Goal: Information Seeking & Learning: Learn about a topic

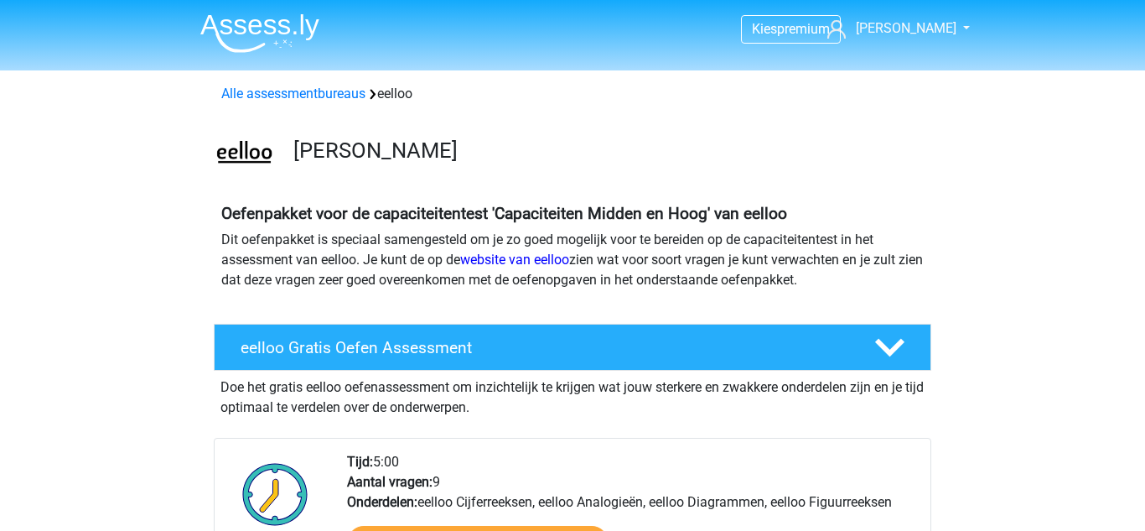
scroll to position [875, 0]
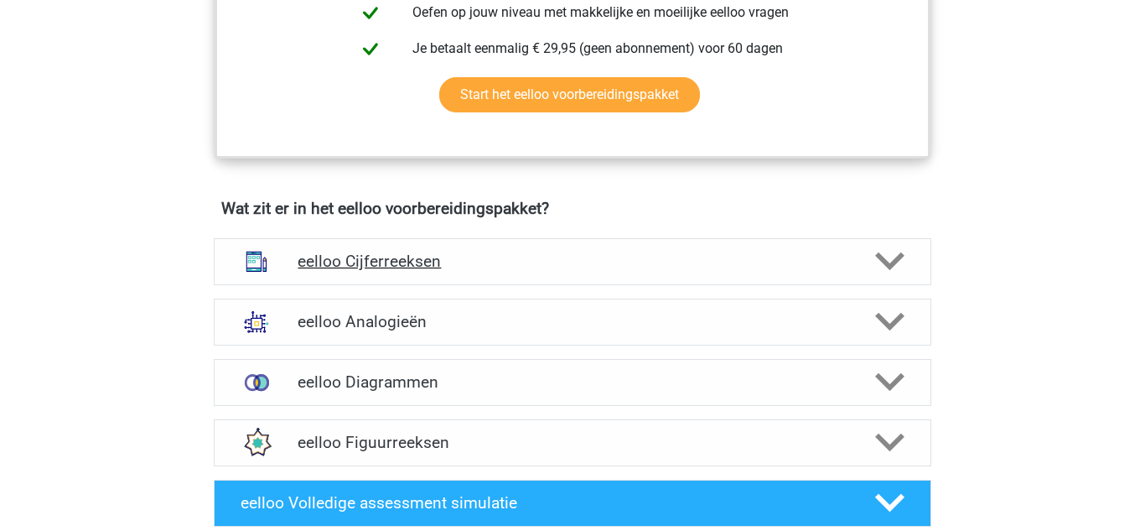
click at [471, 271] on h4 "eelloo Cijferreeksen" at bounding box center [572, 261] width 549 height 19
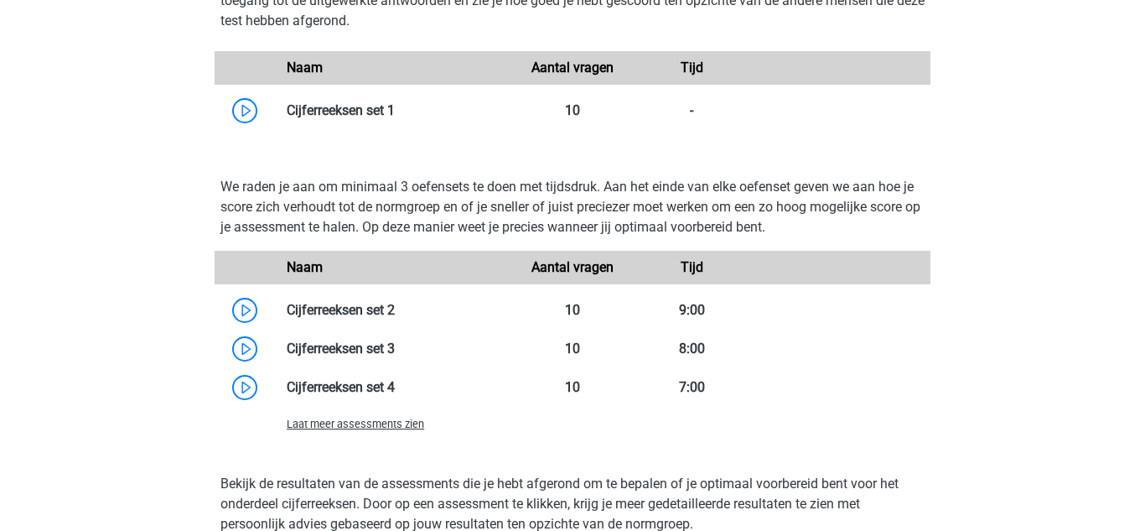
scroll to position [1541, 0]
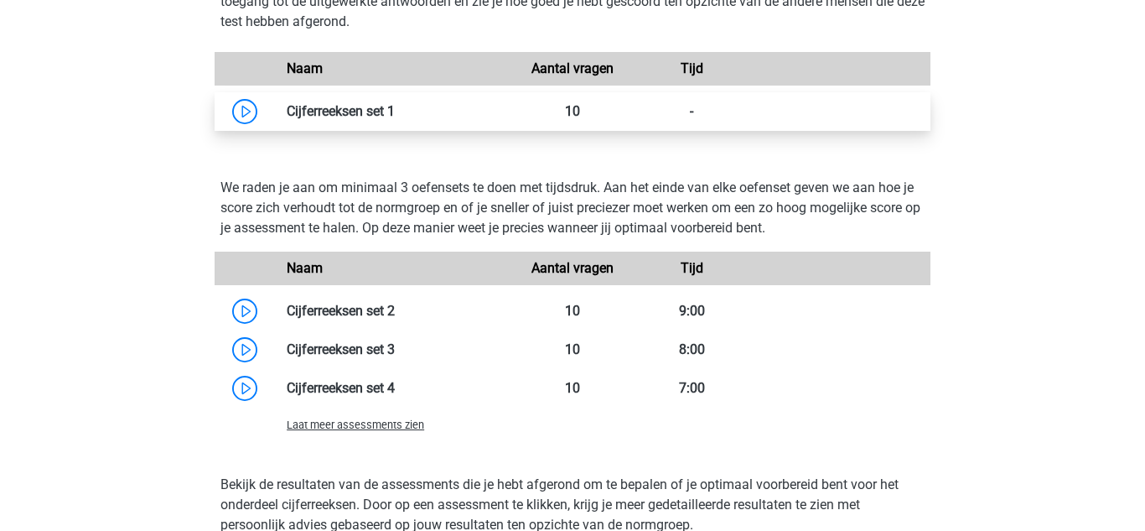
click at [395, 119] on link at bounding box center [395, 111] width 0 height 16
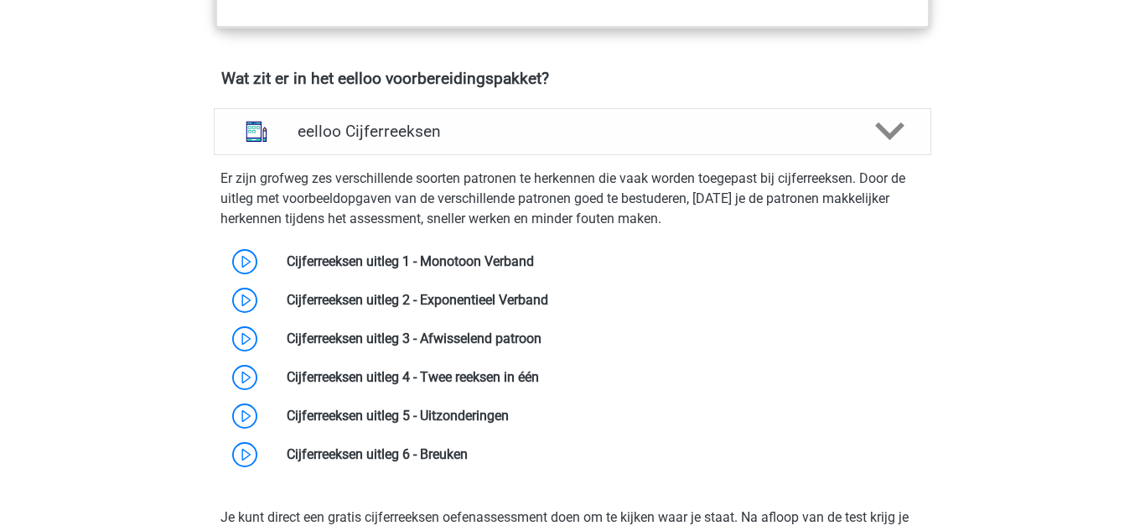
scroll to position [0, 0]
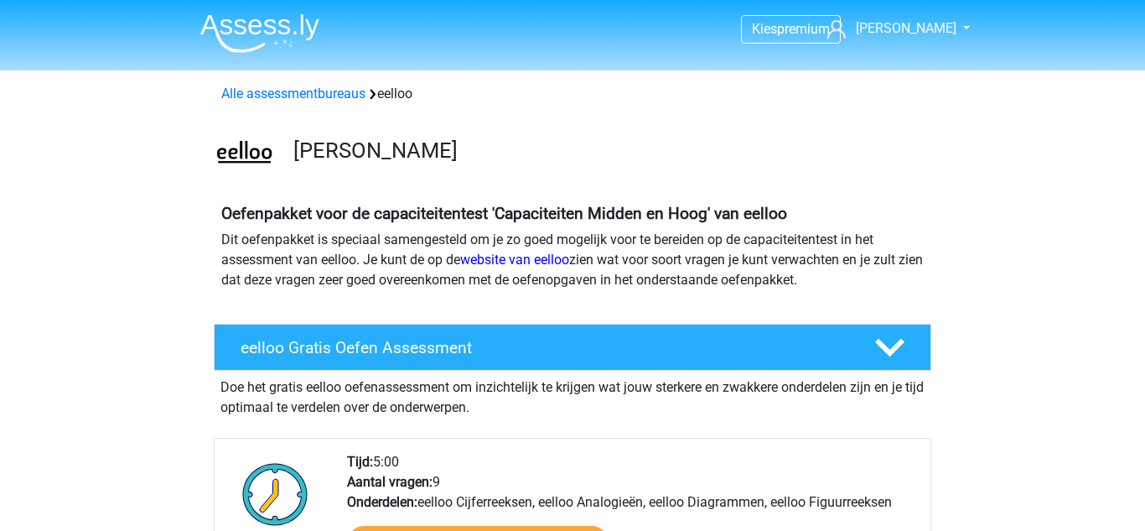
click at [245, 48] on img at bounding box center [259, 32] width 119 height 39
click at [247, 25] on img at bounding box center [259, 32] width 119 height 39
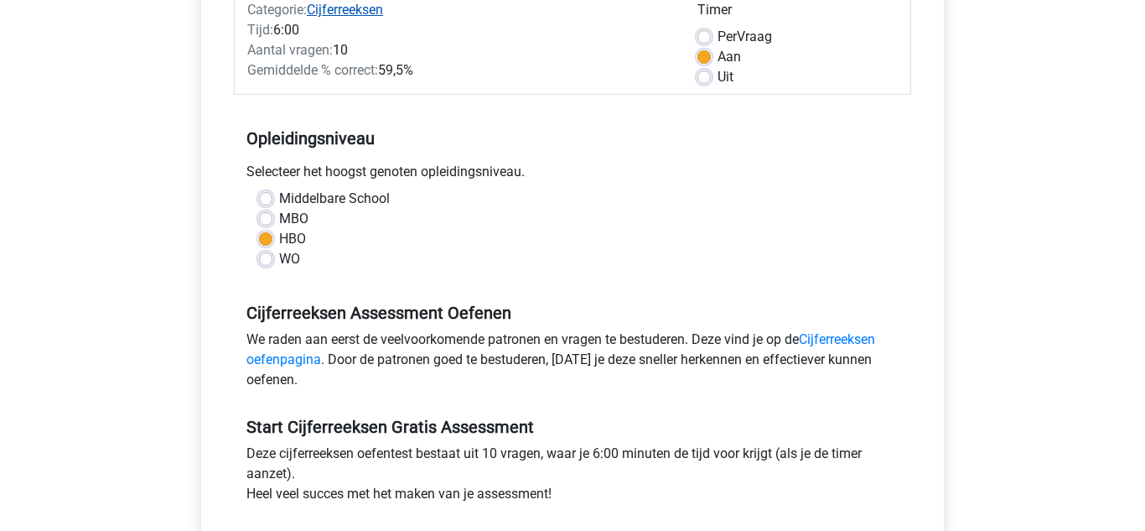
scroll to position [234, 0]
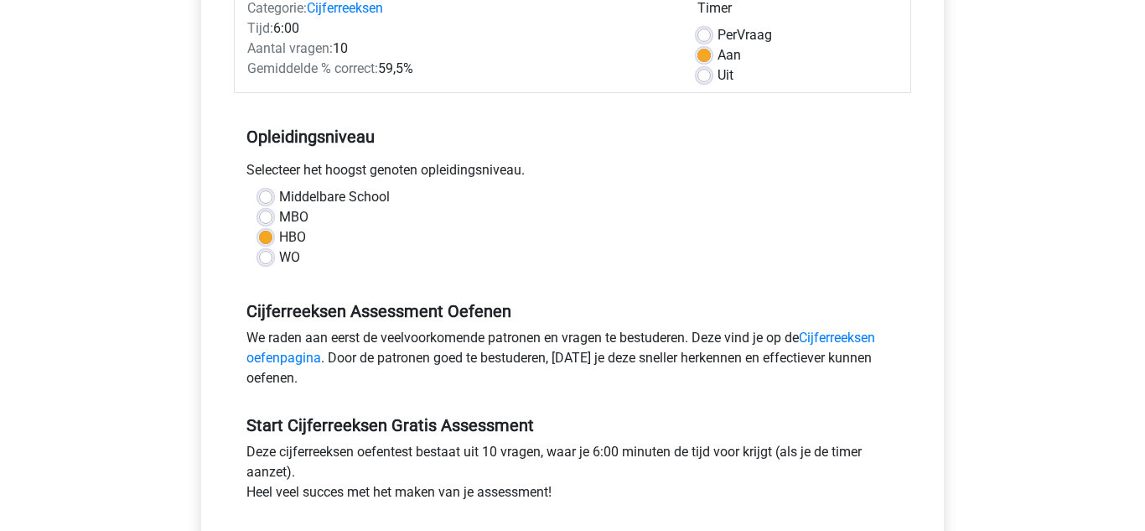
click at [279, 195] on label "Middelbare School" at bounding box center [334, 197] width 111 height 20
click at [262, 195] on input "Middelbare School" at bounding box center [265, 195] width 13 height 17
radio input "true"
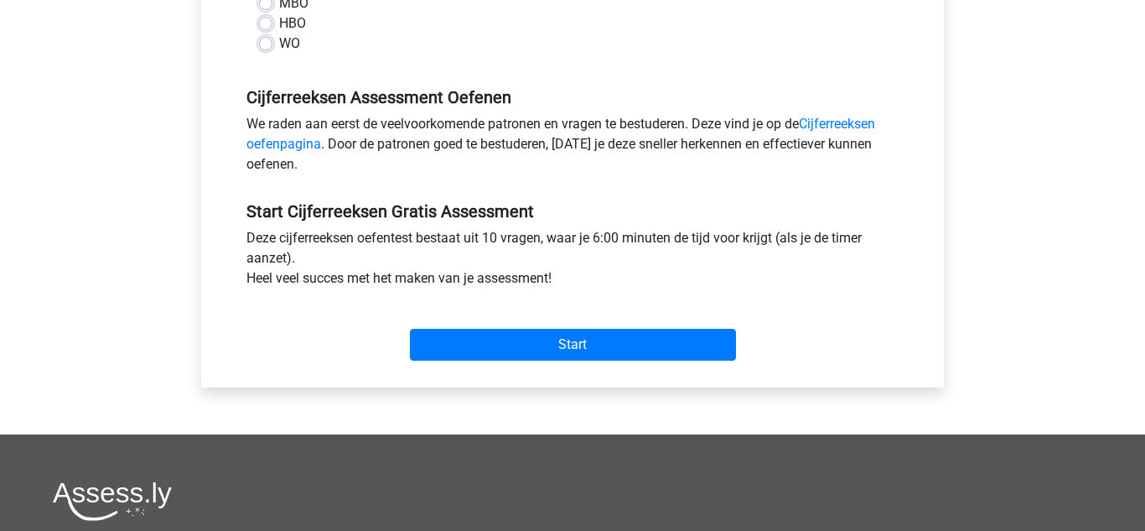
scroll to position [451, 0]
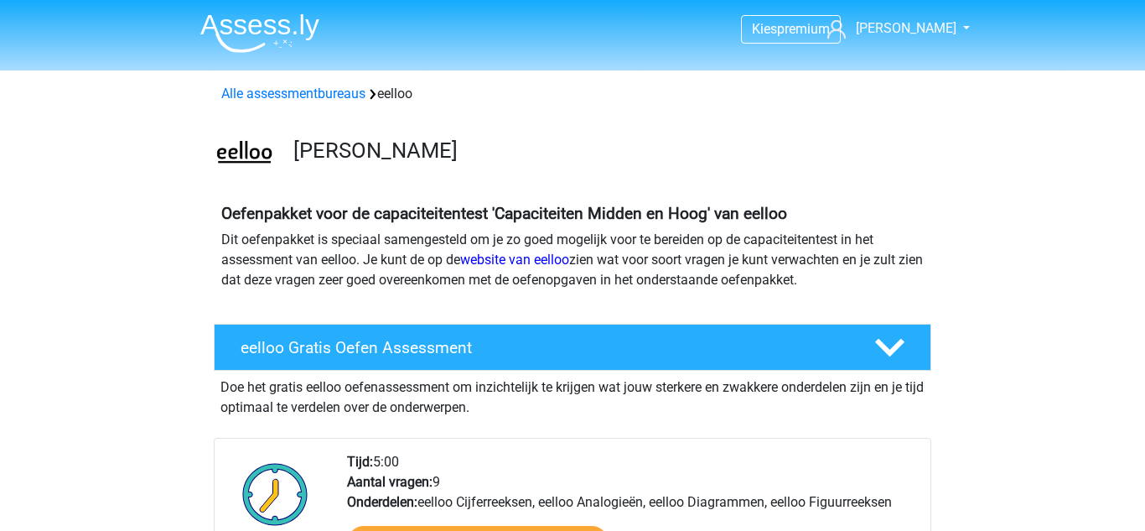
click at [254, 28] on img at bounding box center [259, 32] width 119 height 39
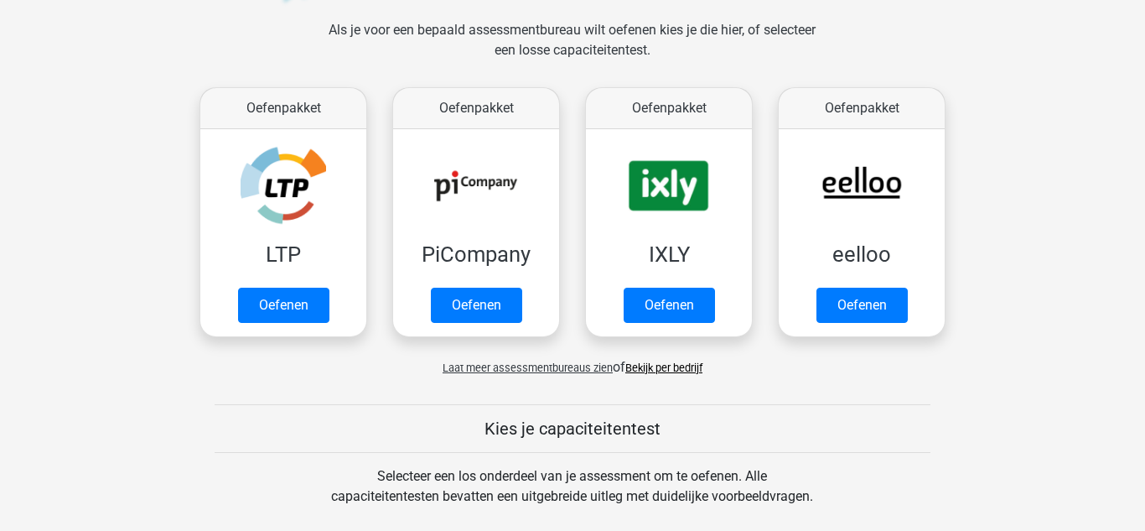
scroll to position [257, 0]
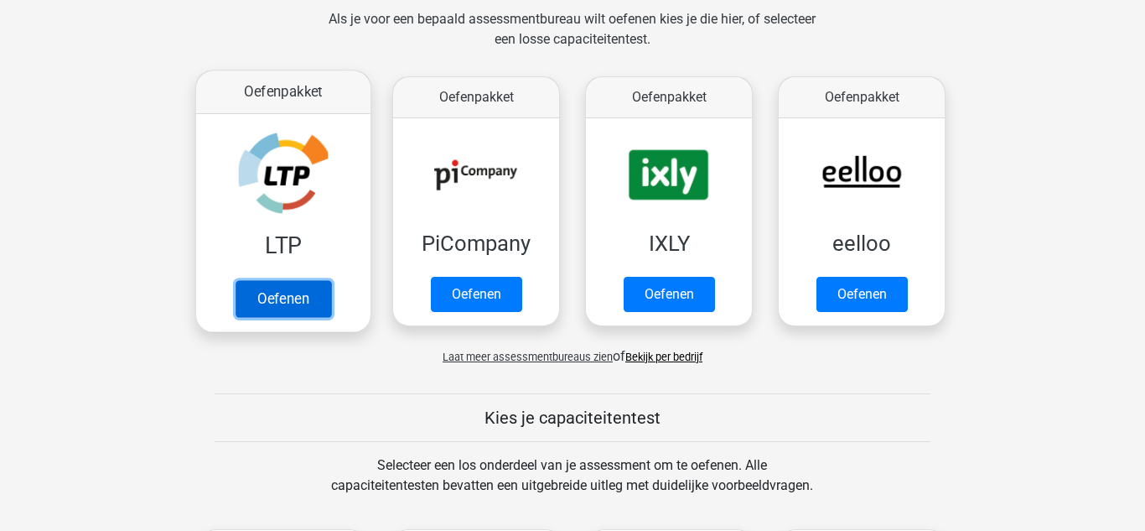
click at [312, 298] on link "Oefenen" at bounding box center [284, 298] width 96 height 37
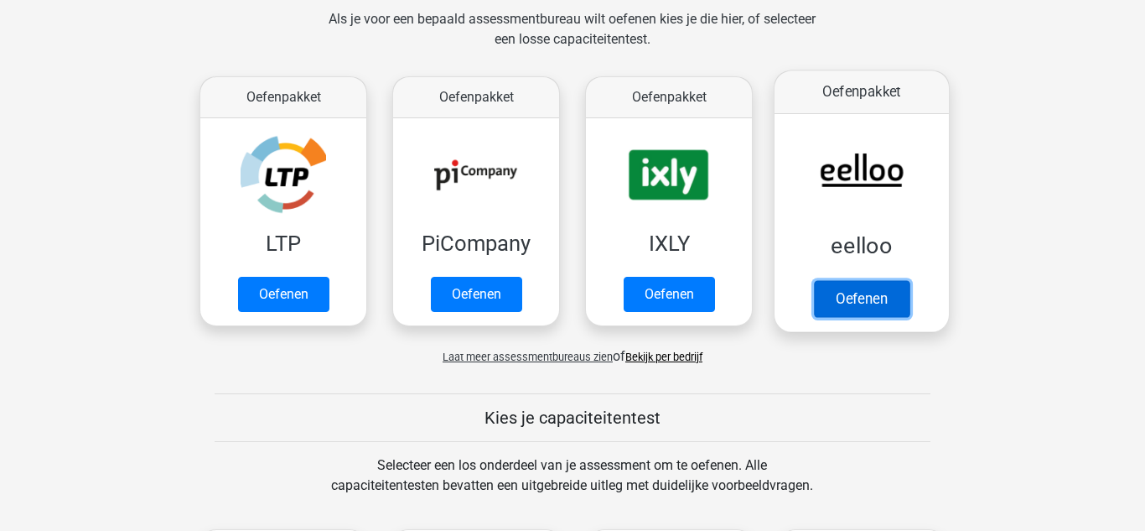
click at [844, 294] on link "Oefenen" at bounding box center [862, 298] width 96 height 37
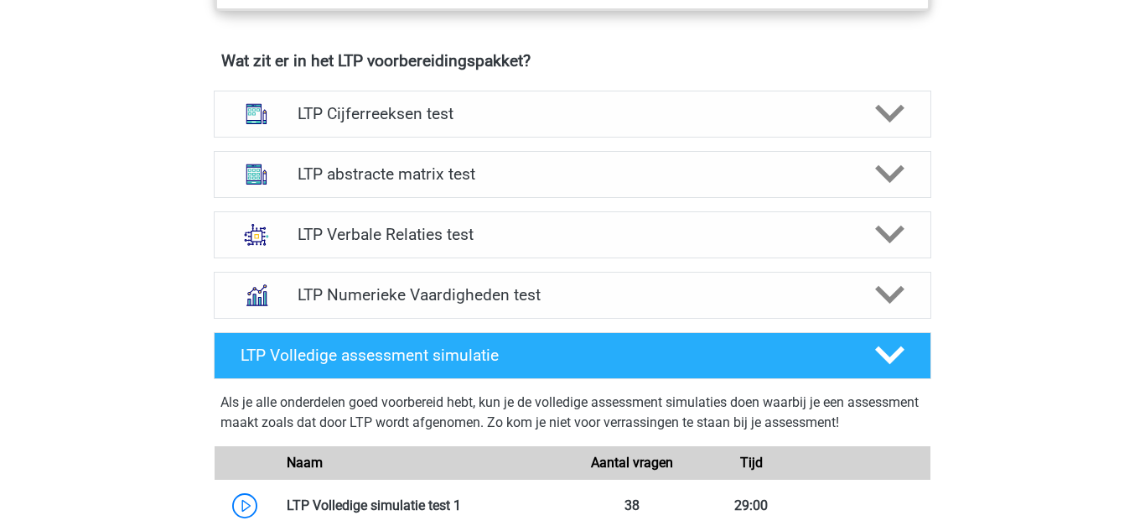
scroll to position [1044, 0]
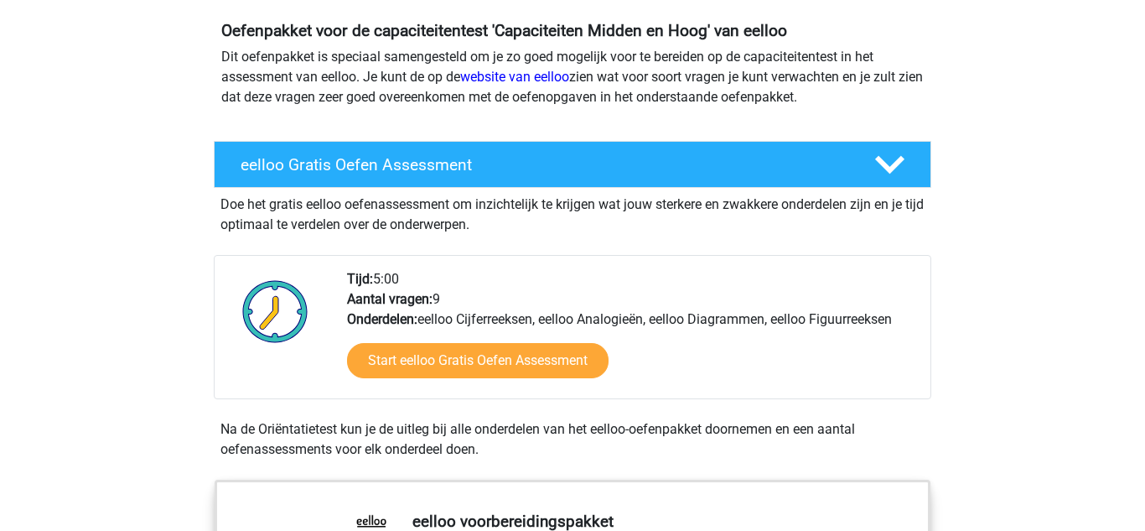
scroll to position [219, 0]
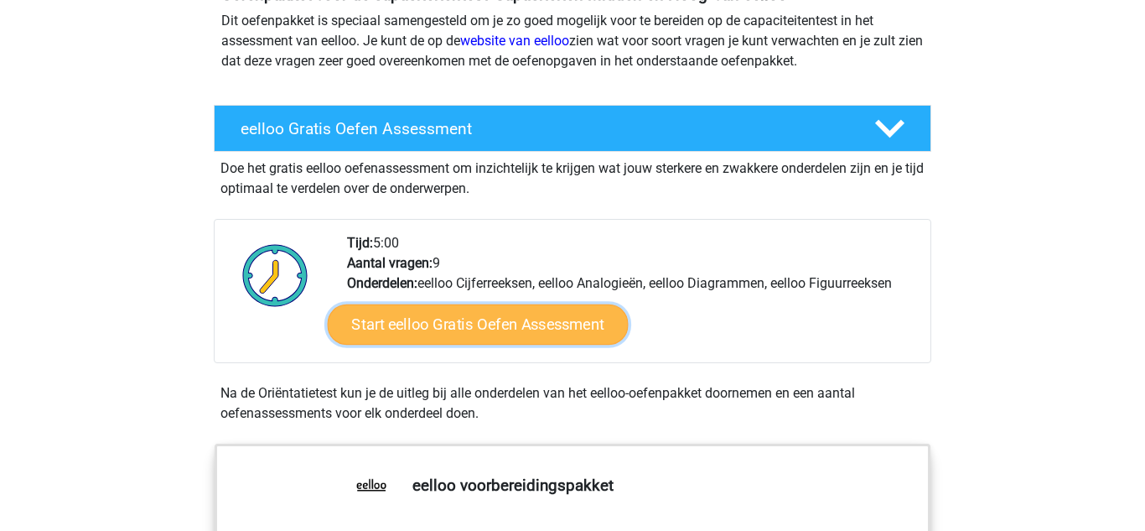
click at [464, 336] on link "Start eelloo Gratis Oefen Assessment" at bounding box center [478, 324] width 301 height 40
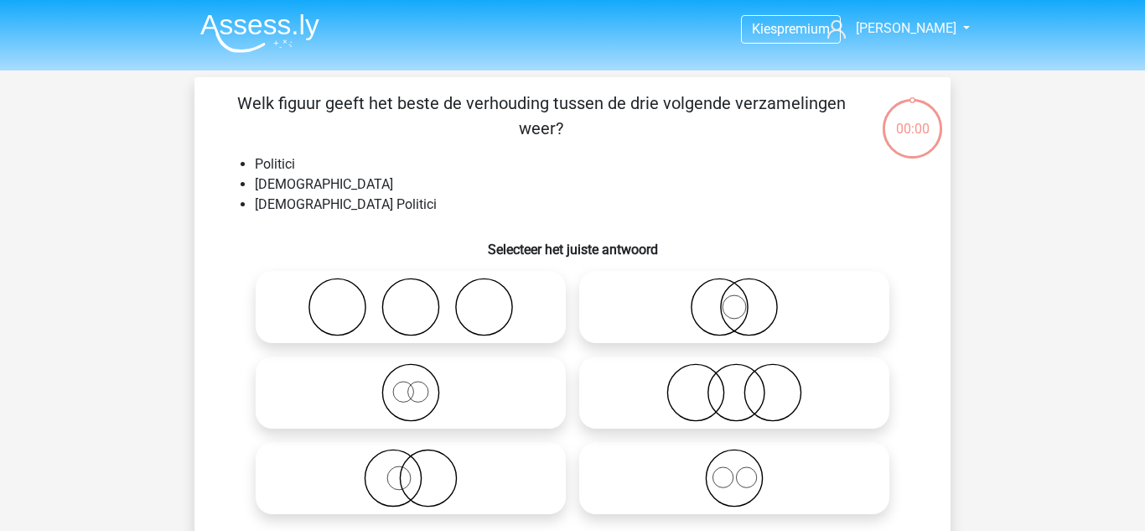
scroll to position [77, 0]
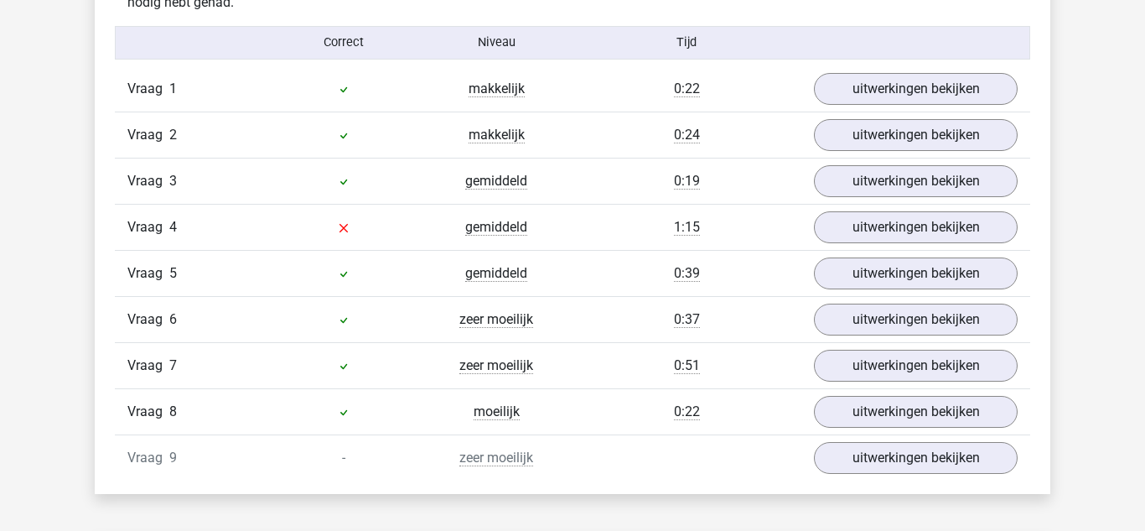
scroll to position [1846, 0]
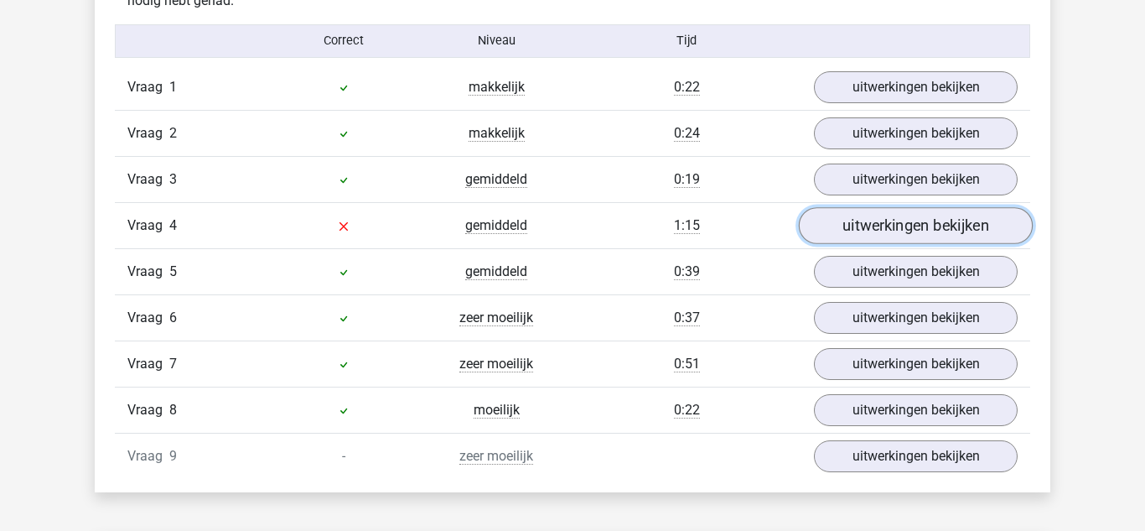
click at [869, 233] on link "uitwerkingen bekijken" at bounding box center [916, 225] width 234 height 37
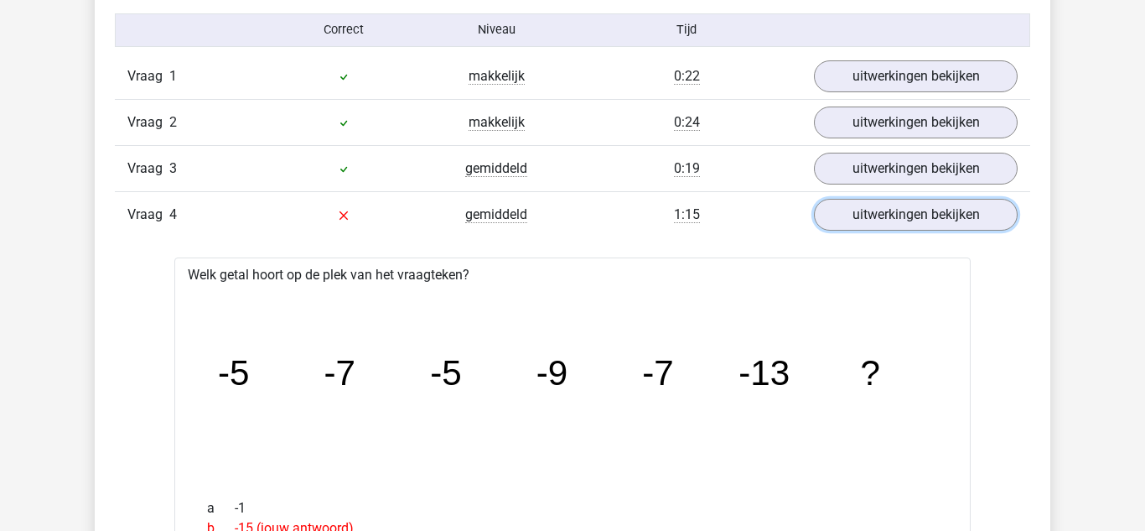
scroll to position [1856, 0]
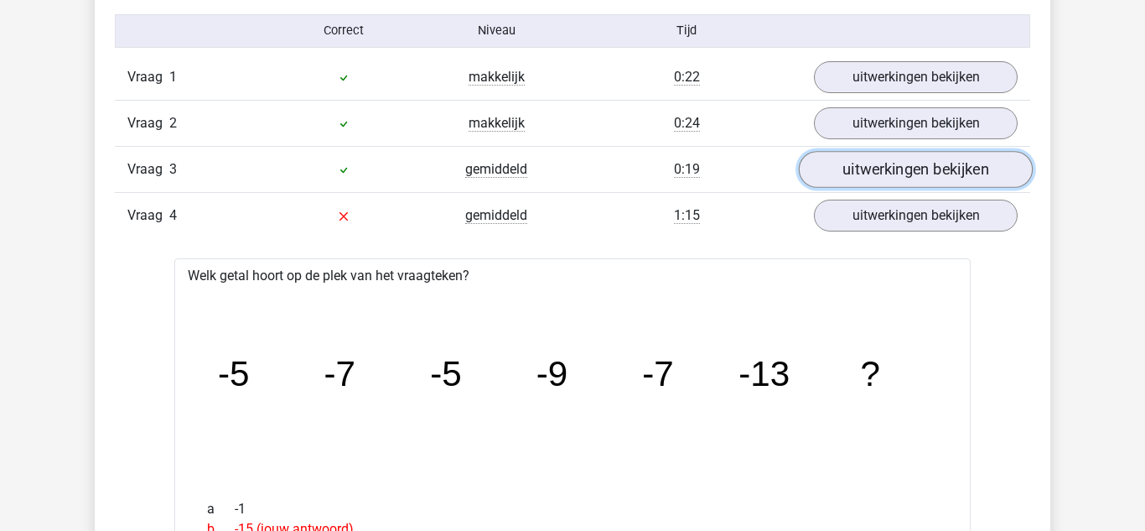
click at [855, 179] on link "uitwerkingen bekijken" at bounding box center [916, 169] width 234 height 37
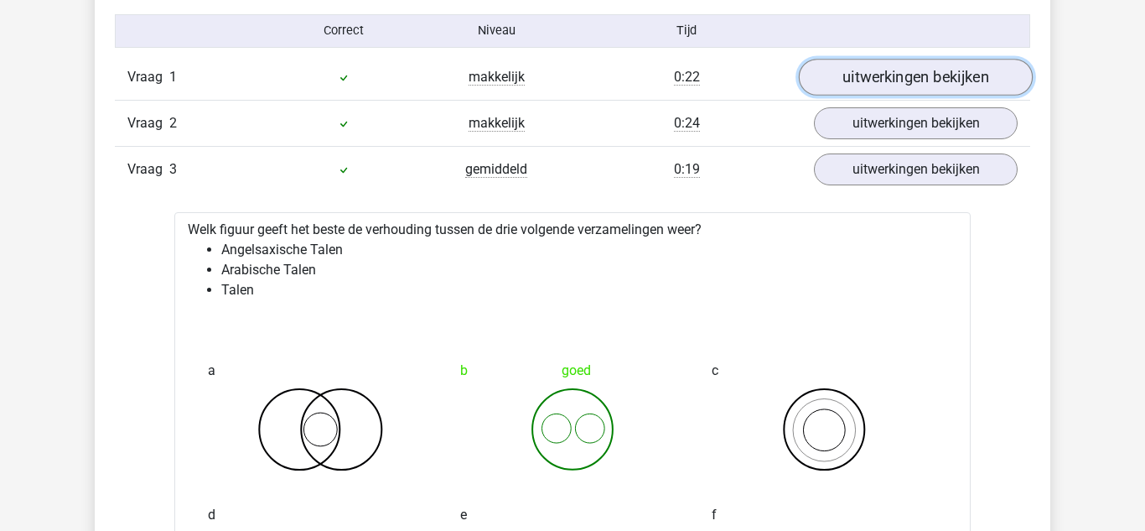
click at [865, 91] on link "uitwerkingen bekijken" at bounding box center [916, 77] width 234 height 37
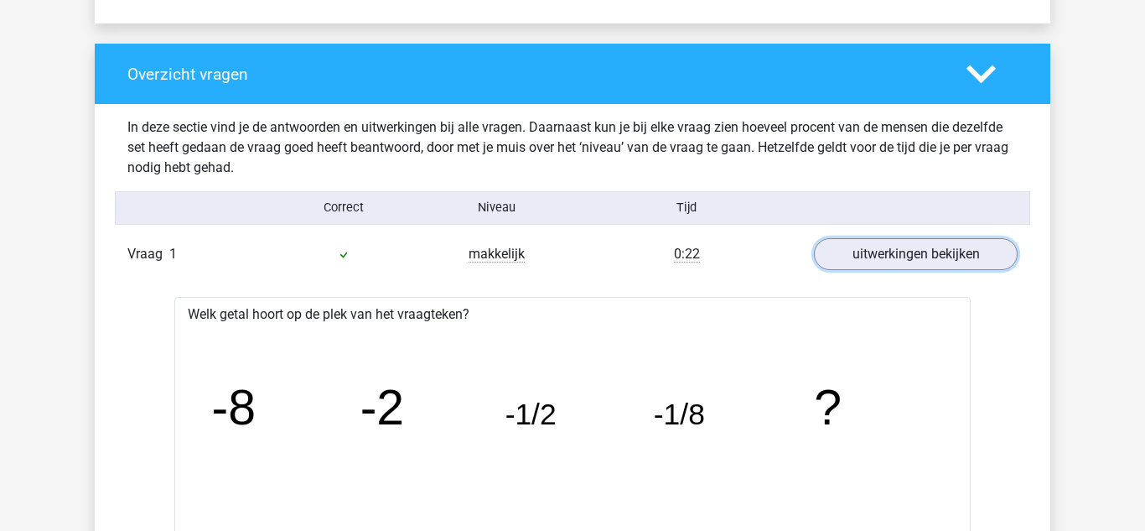
scroll to position [1674, 0]
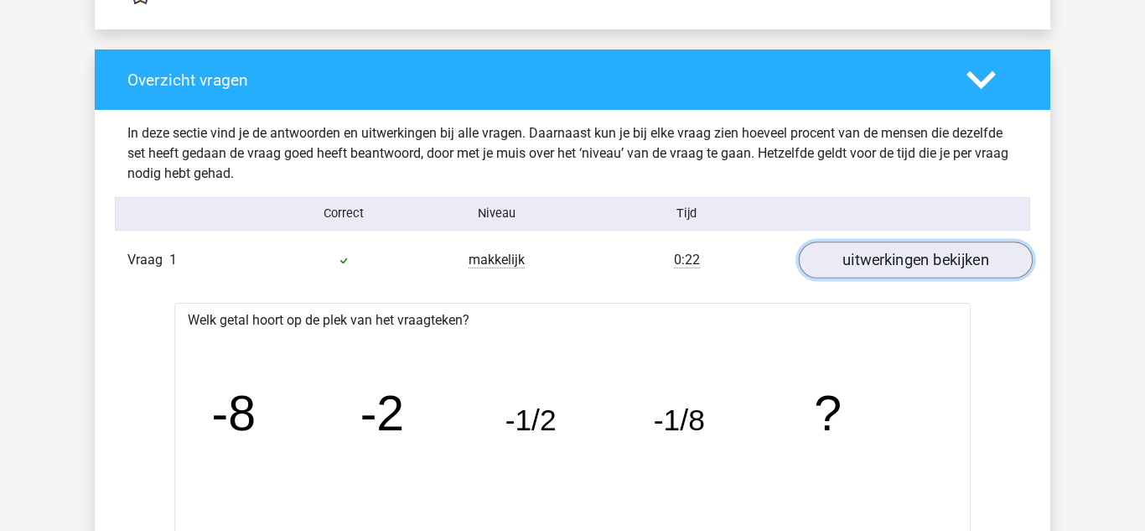
click at [875, 253] on link "uitwerkingen bekijken" at bounding box center [916, 259] width 234 height 37
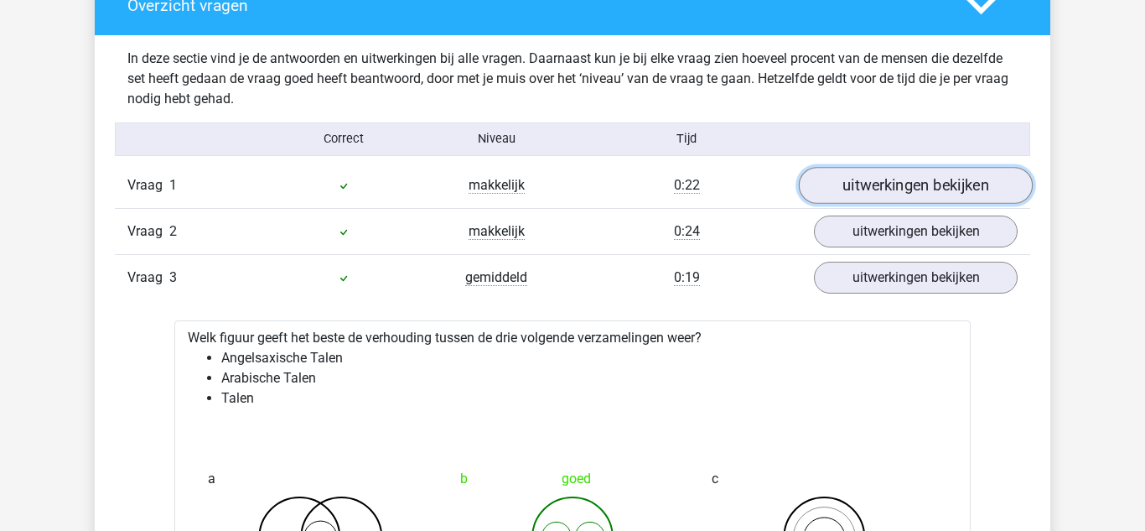
scroll to position [1752, 0]
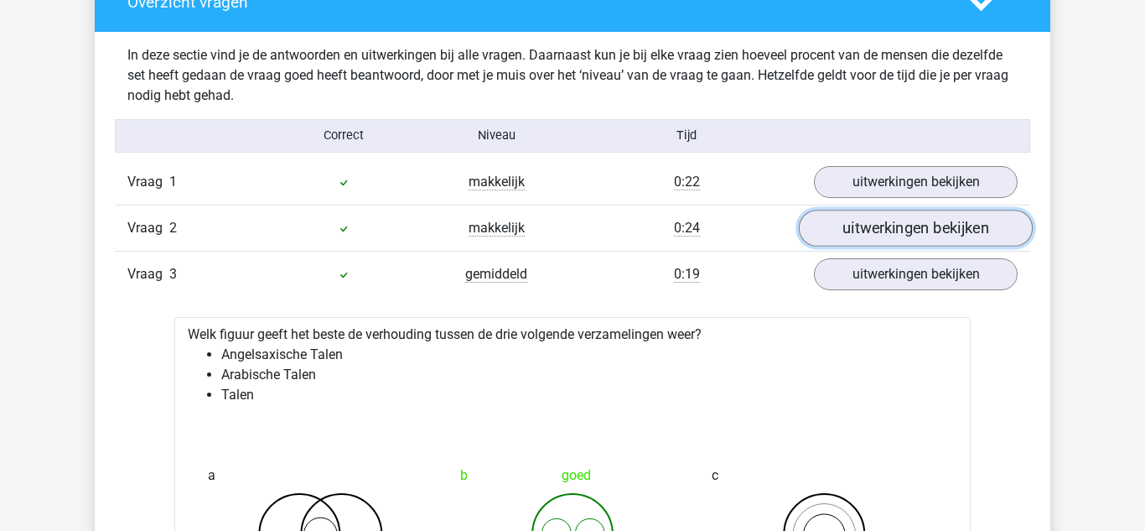
click at [857, 231] on link "uitwerkingen bekijken" at bounding box center [916, 228] width 234 height 37
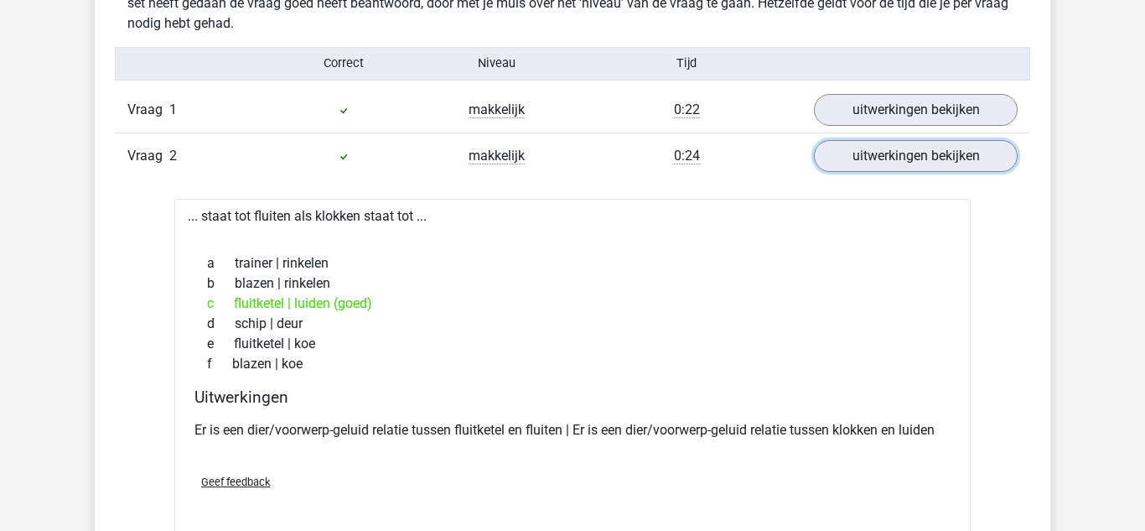
scroll to position [1827, 0]
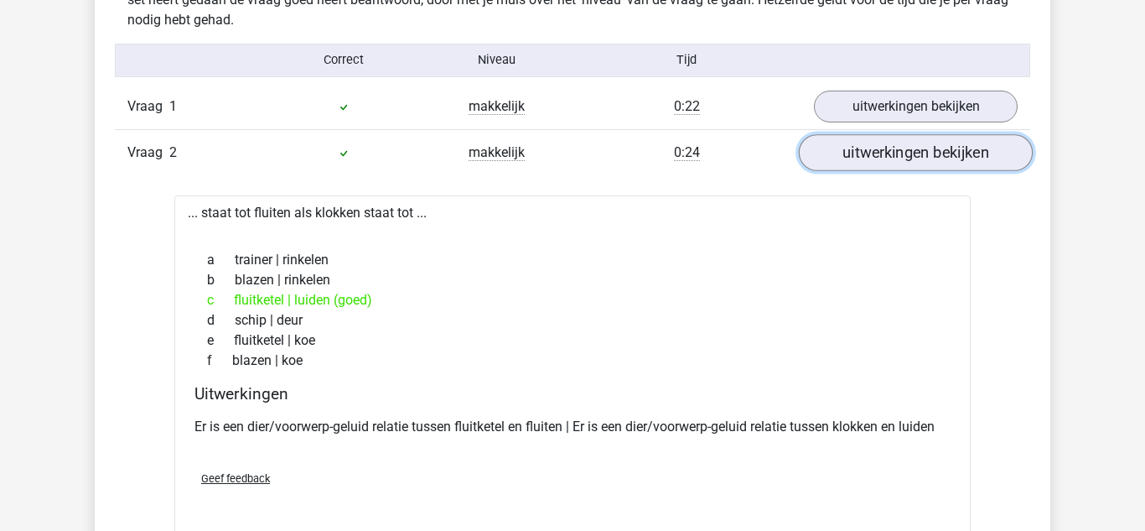
click at [845, 154] on link "uitwerkingen bekijken" at bounding box center [916, 152] width 234 height 37
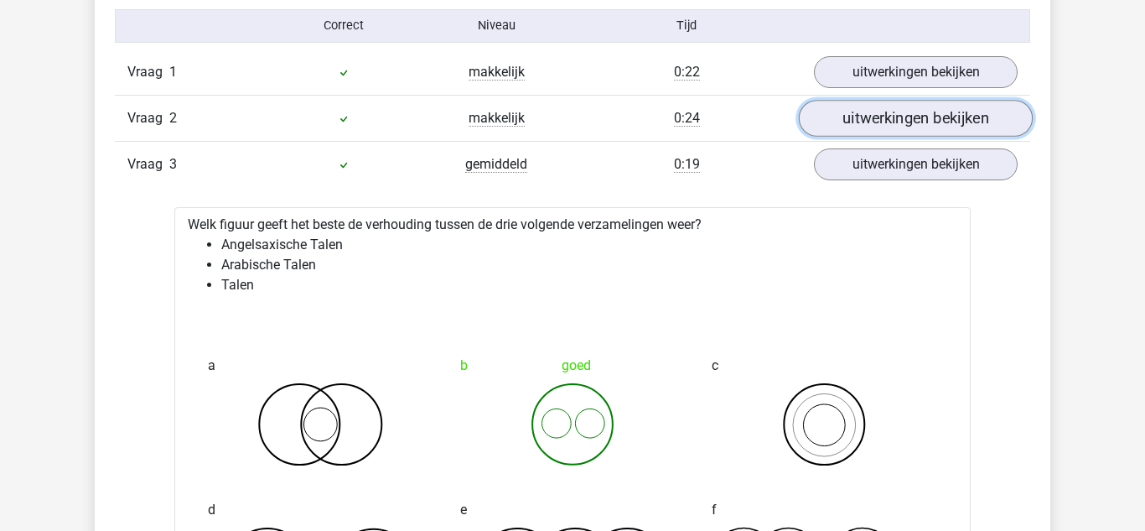
scroll to position [1862, 0]
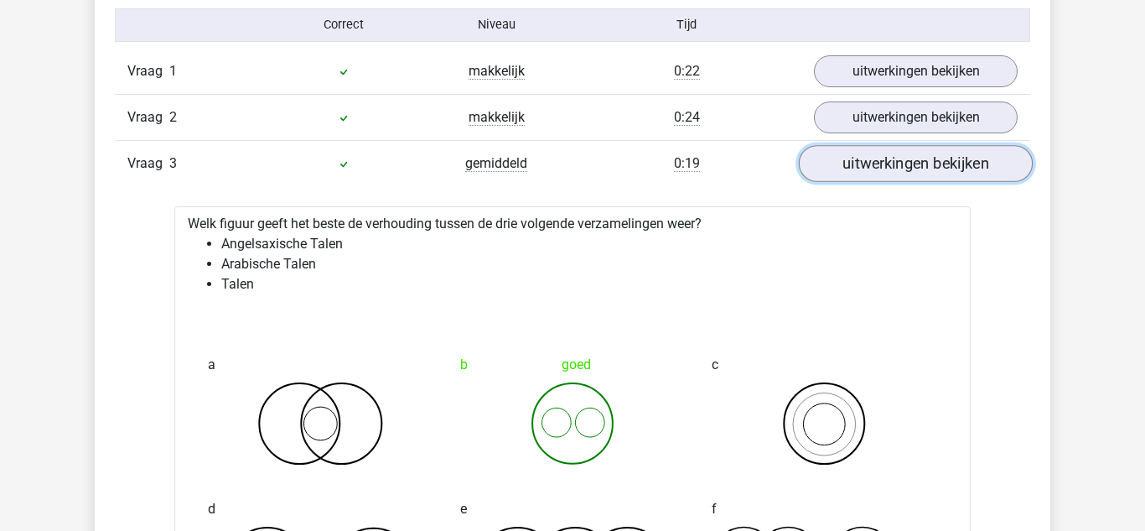
click at [844, 162] on link "uitwerkingen bekijken" at bounding box center [916, 163] width 234 height 37
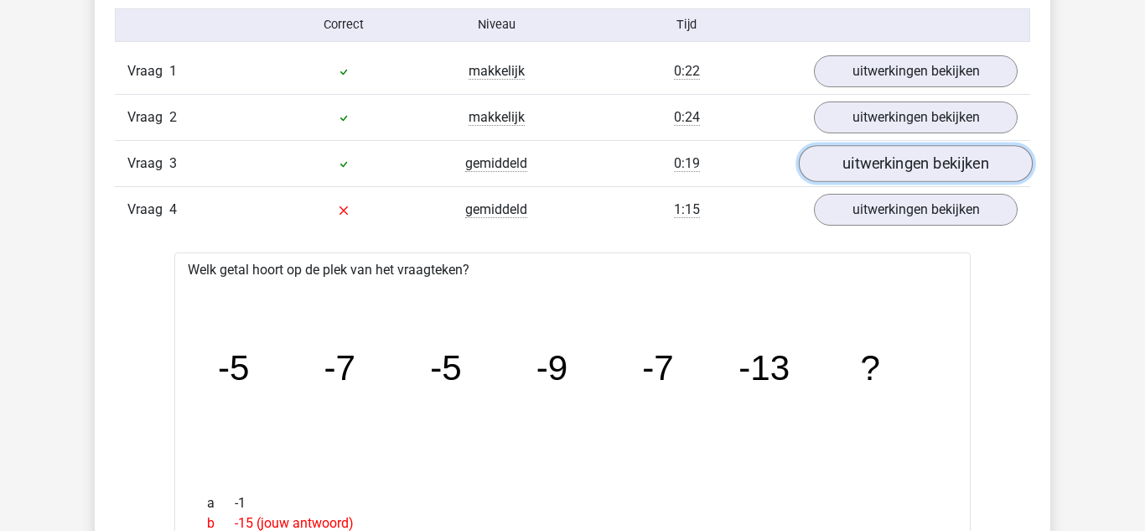
click at [816, 168] on link "uitwerkingen bekijken" at bounding box center [916, 163] width 234 height 37
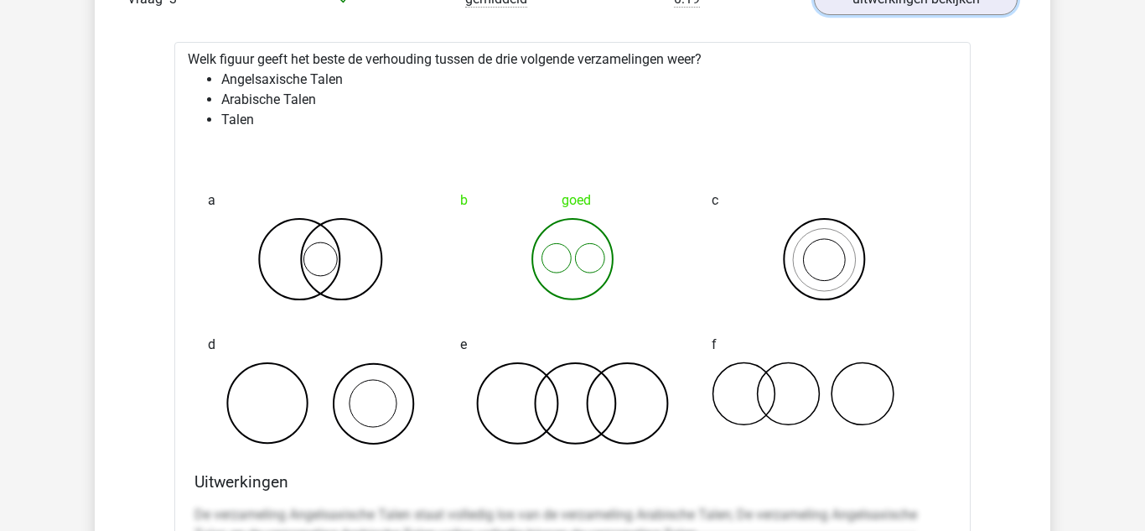
scroll to position [2024, 0]
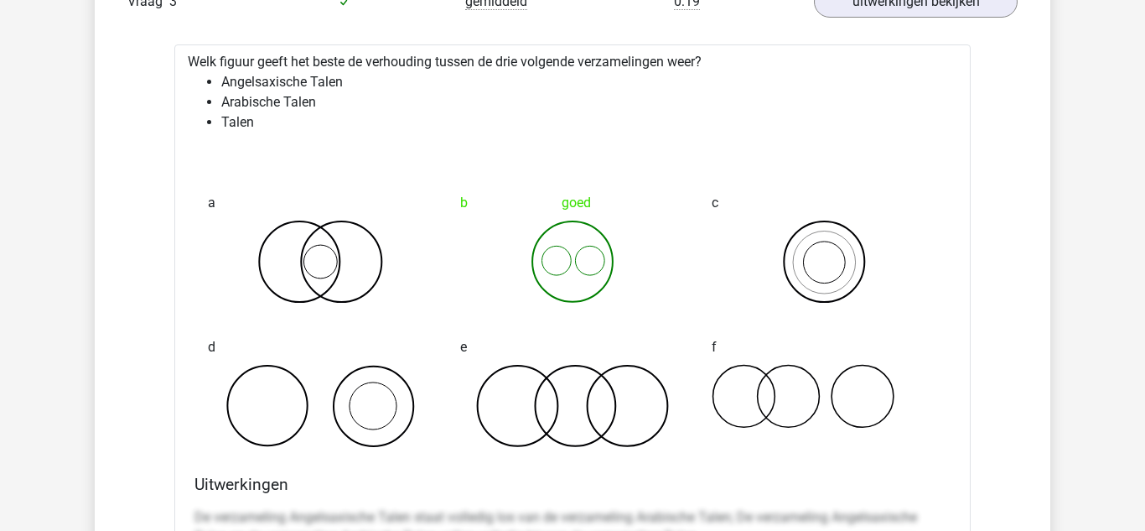
click at [836, 18] on div "Vraag 3 gemiddeld 0:19 uitwerkingen bekijken" at bounding box center [573, 1] width 916 height 46
click at [828, 13] on link "uitwerkingen bekijken" at bounding box center [916, 1] width 234 height 37
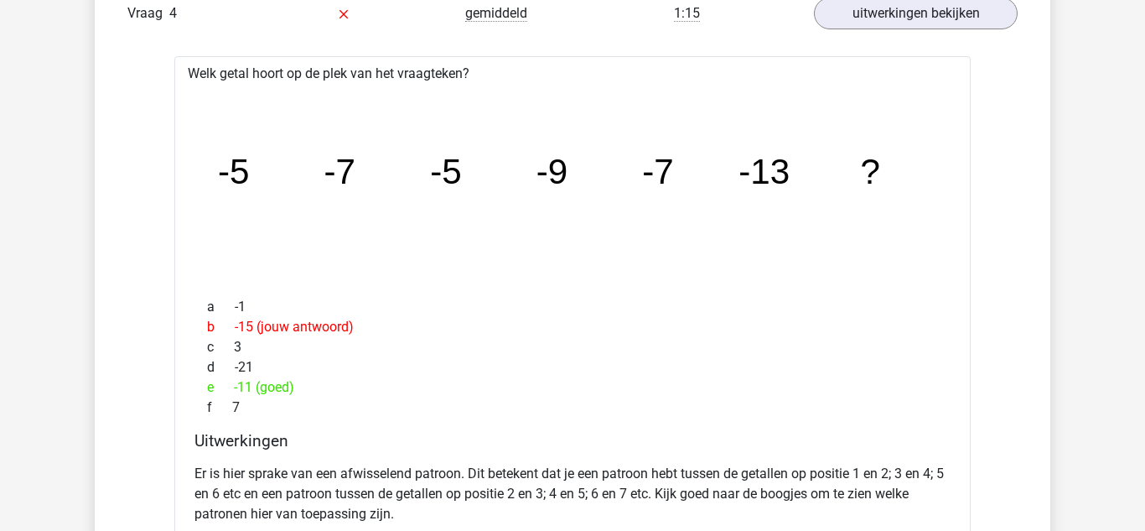
scroll to position [2030, 0]
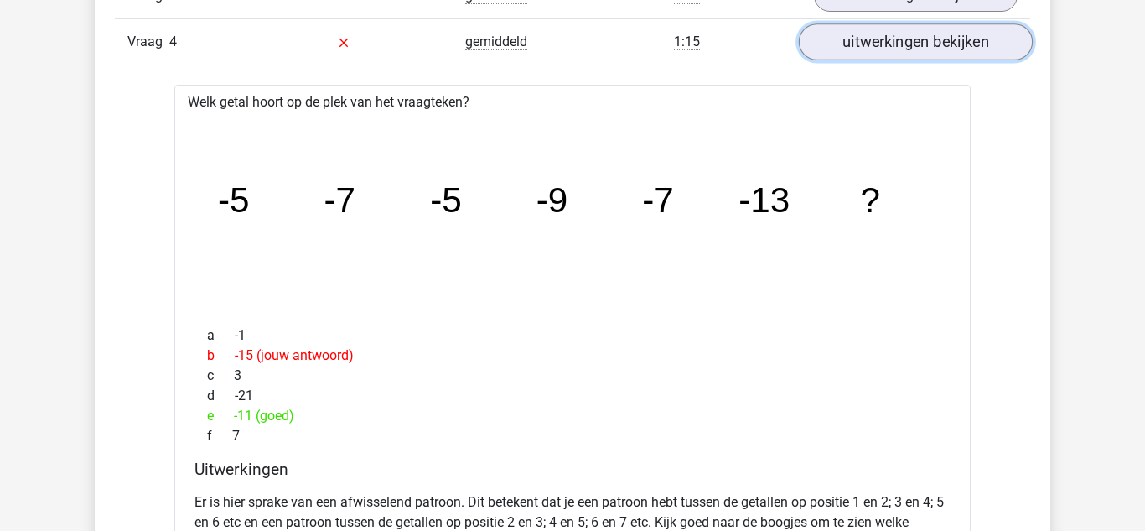
click at [870, 47] on link "uitwerkingen bekijken" at bounding box center [916, 41] width 234 height 37
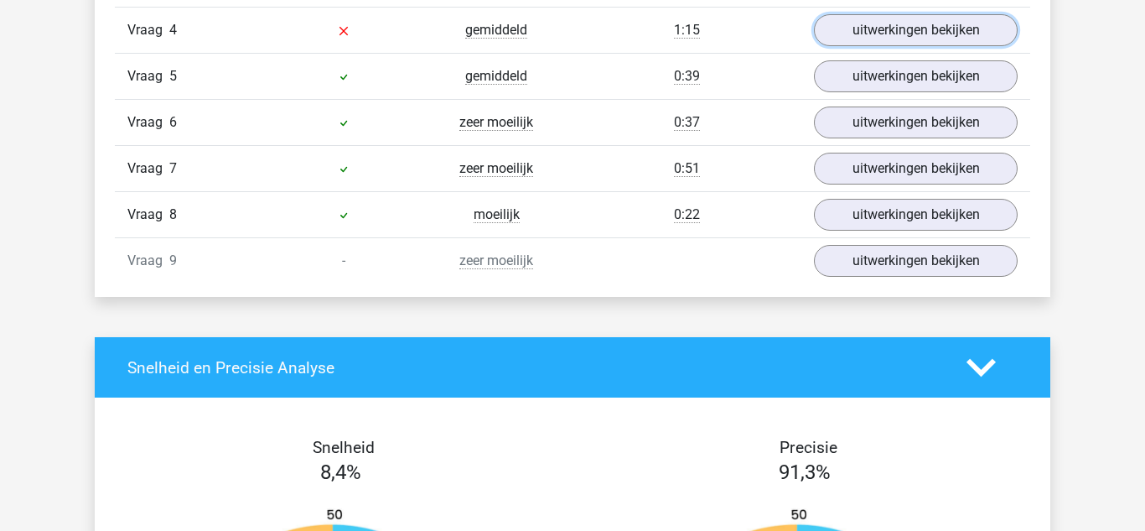
scroll to position [2043, 0]
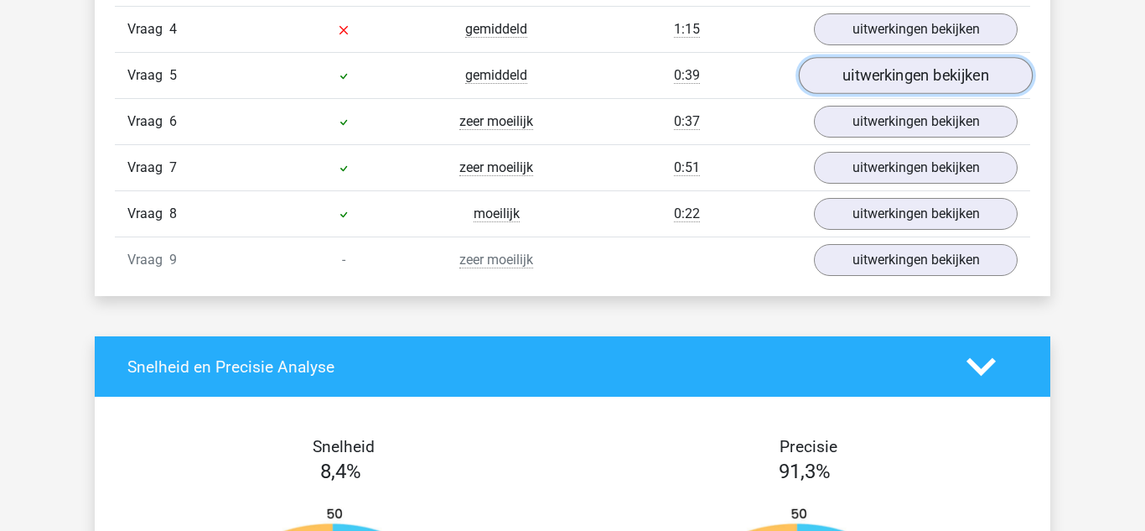
click at [849, 67] on link "uitwerkingen bekijken" at bounding box center [916, 75] width 234 height 37
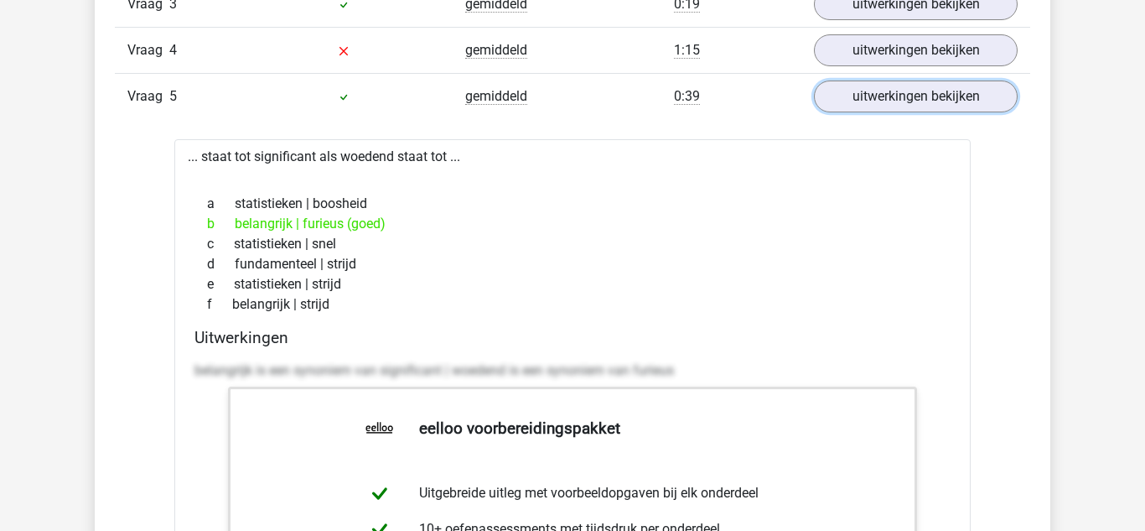
scroll to position [2014, 0]
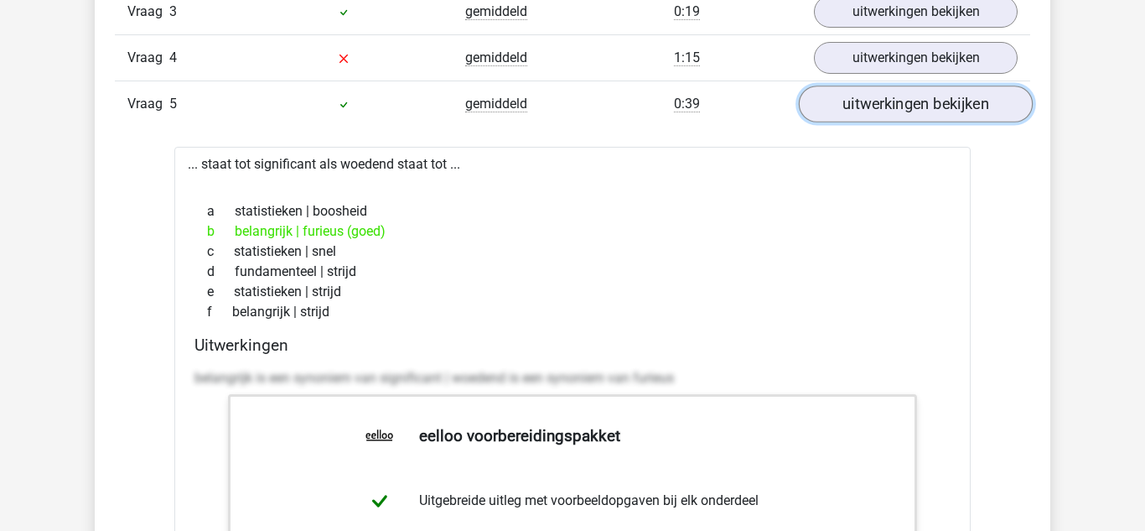
click at [882, 106] on link "uitwerkingen bekijken" at bounding box center [916, 104] width 234 height 37
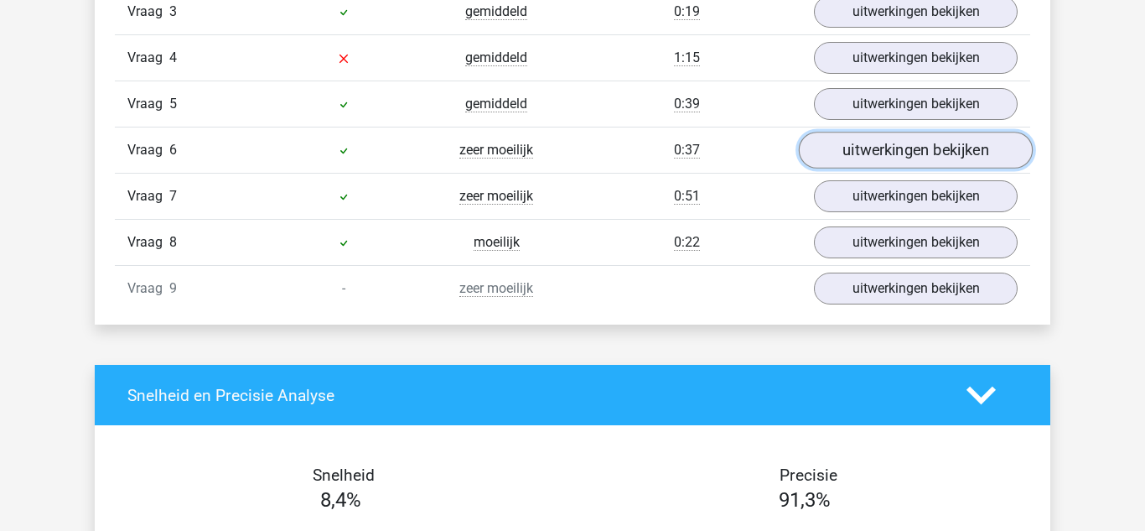
click at [844, 148] on link "uitwerkingen bekijken" at bounding box center [916, 150] width 234 height 37
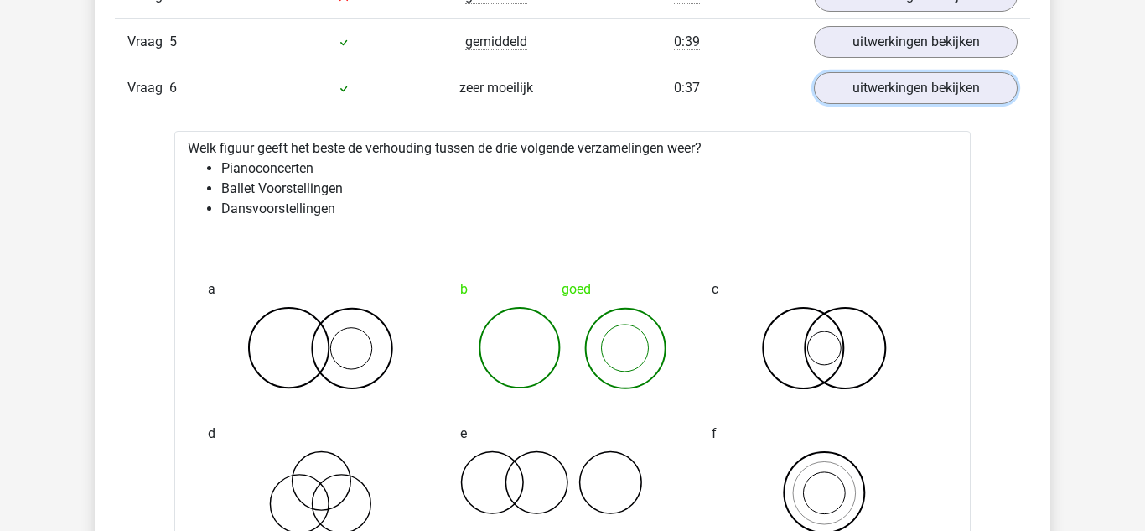
scroll to position [2084, 0]
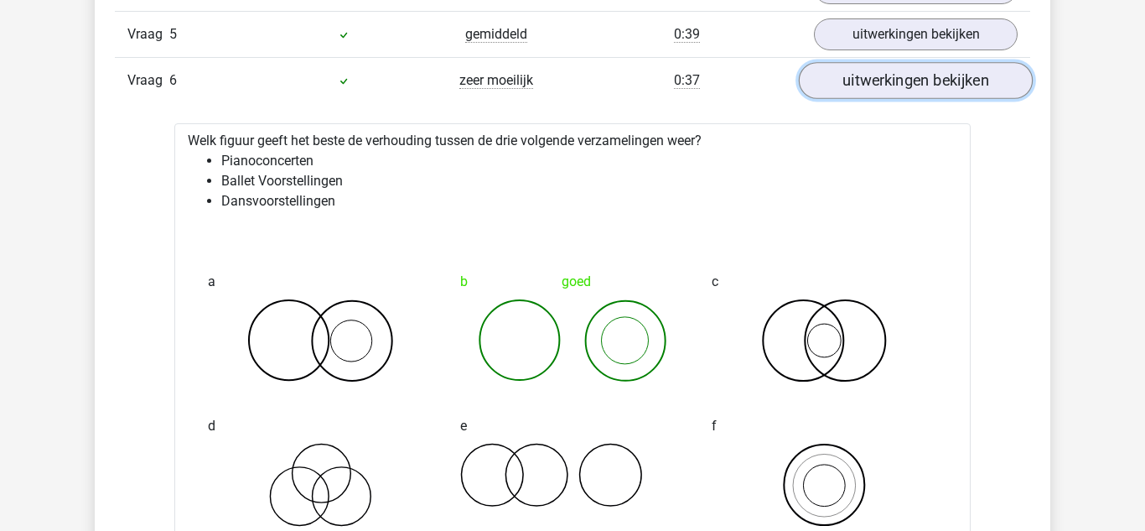
click at [860, 82] on link "uitwerkingen bekijken" at bounding box center [916, 80] width 234 height 37
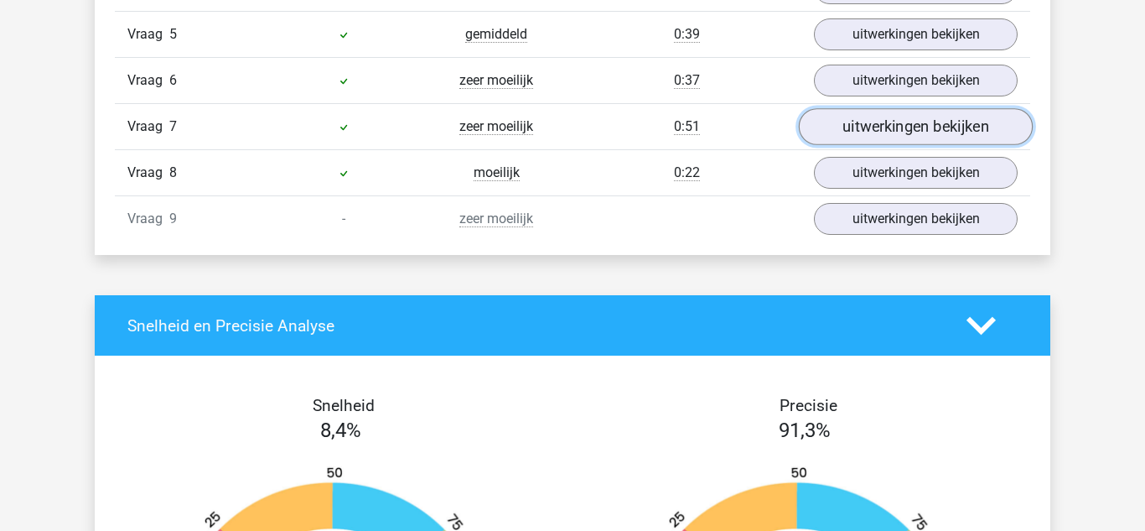
click at [865, 119] on link "uitwerkingen bekijken" at bounding box center [916, 126] width 234 height 37
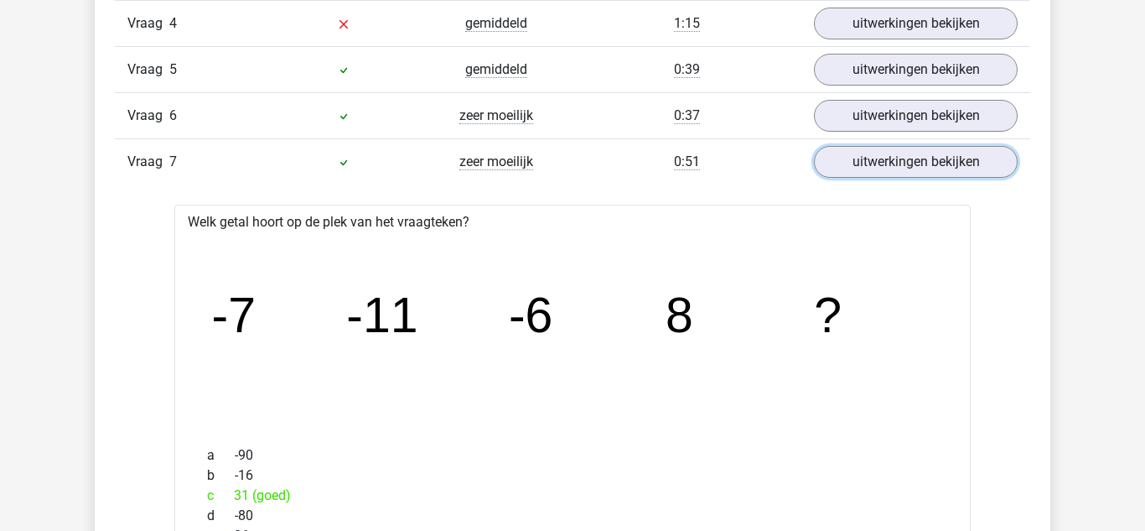
scroll to position [2046, 0]
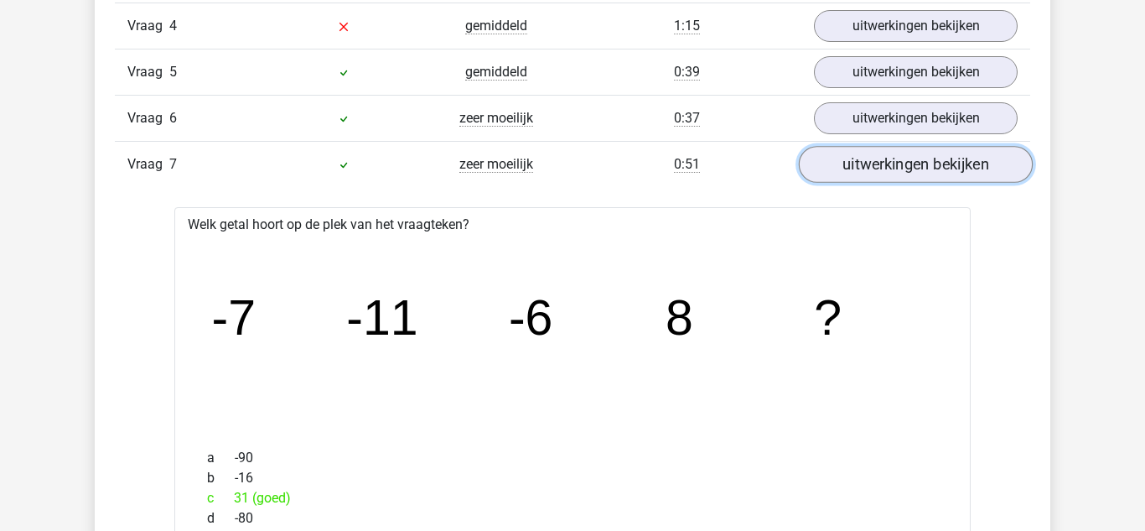
click at [970, 165] on link "uitwerkingen bekijken" at bounding box center [916, 164] width 234 height 37
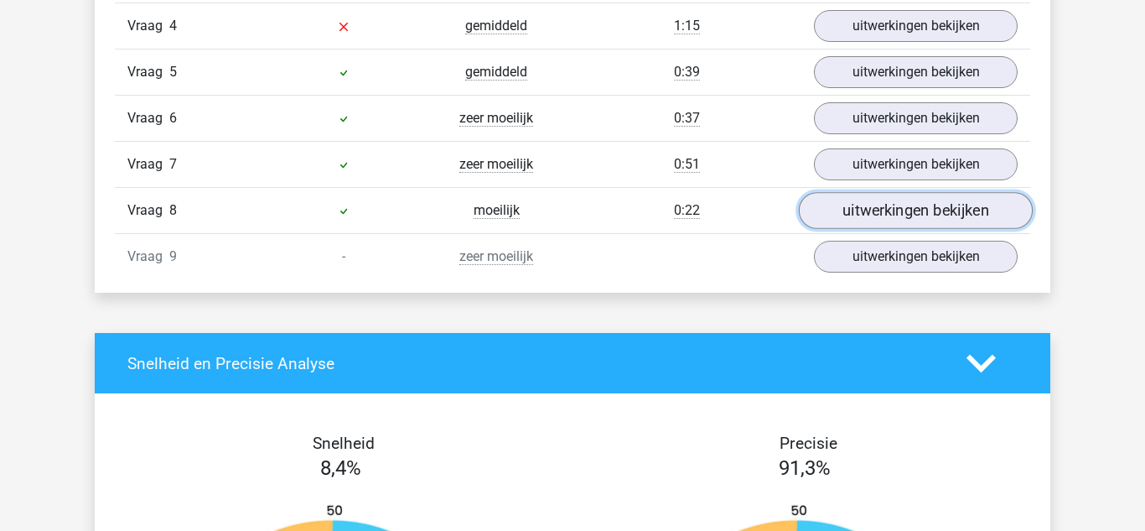
click at [899, 201] on link "uitwerkingen bekijken" at bounding box center [916, 210] width 234 height 37
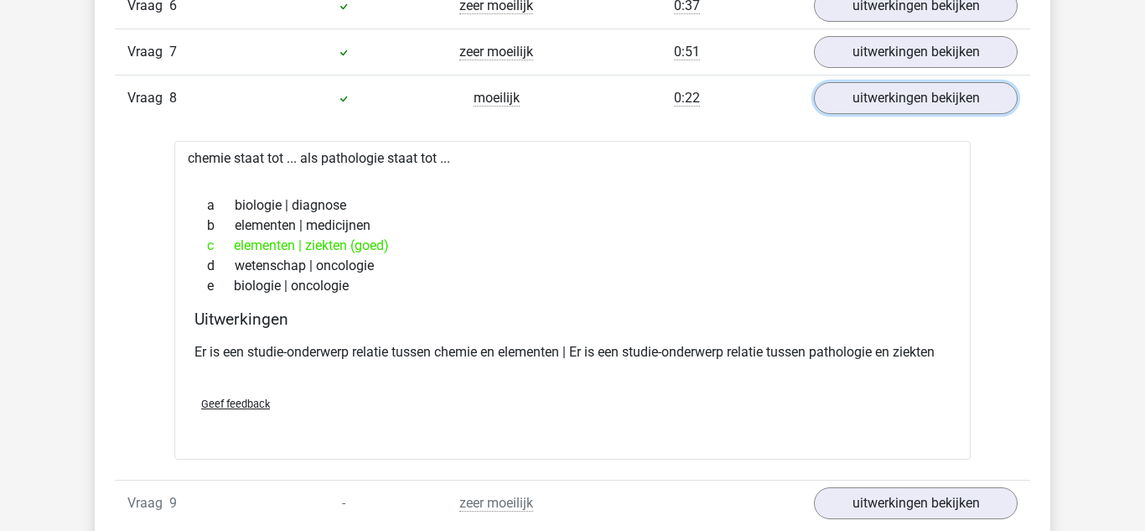
scroll to position [2162, 0]
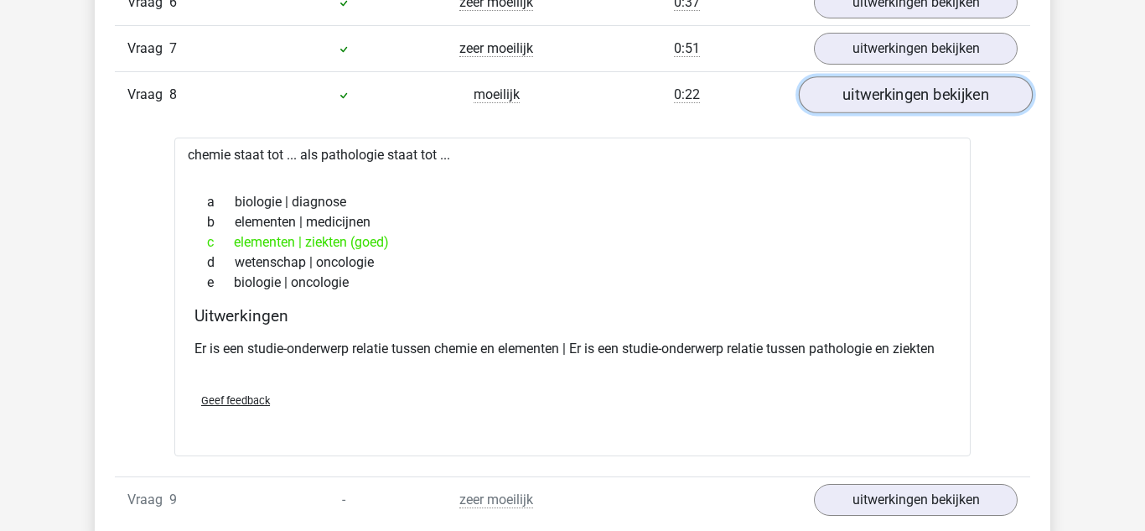
click at [871, 85] on link "uitwerkingen bekijken" at bounding box center [916, 94] width 234 height 37
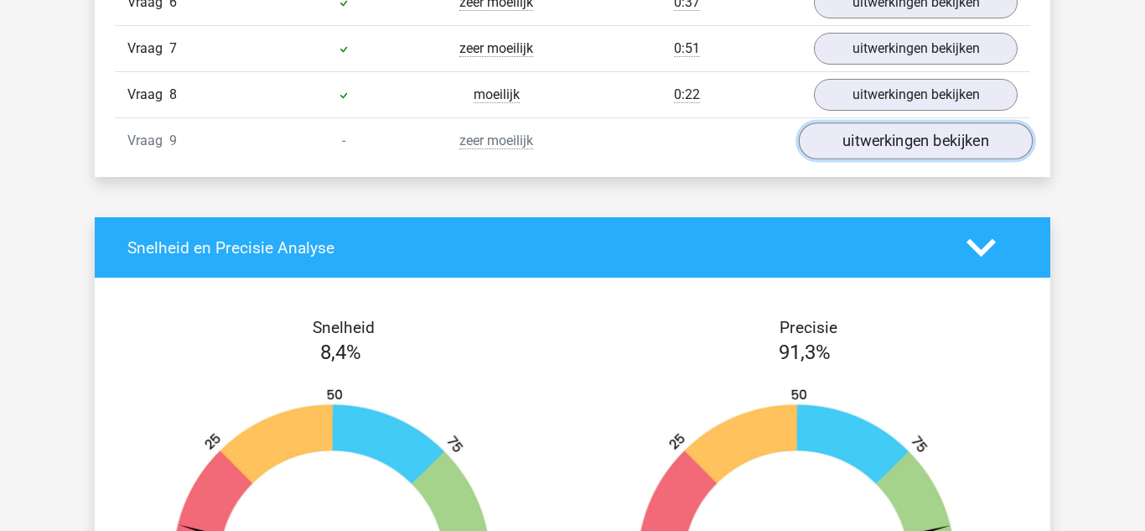
click at [864, 132] on link "uitwerkingen bekijken" at bounding box center [916, 140] width 234 height 37
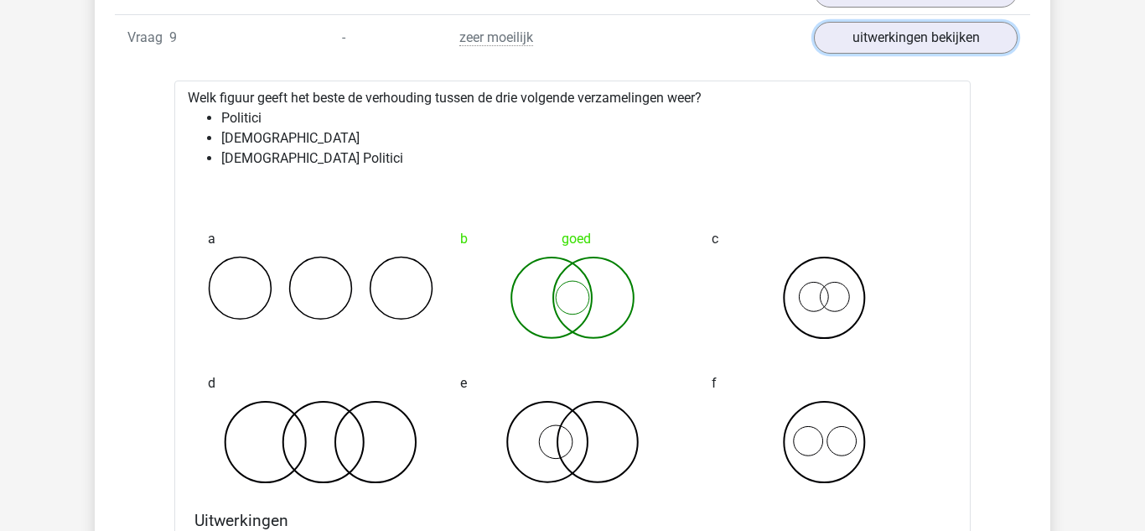
scroll to position [2261, 0]
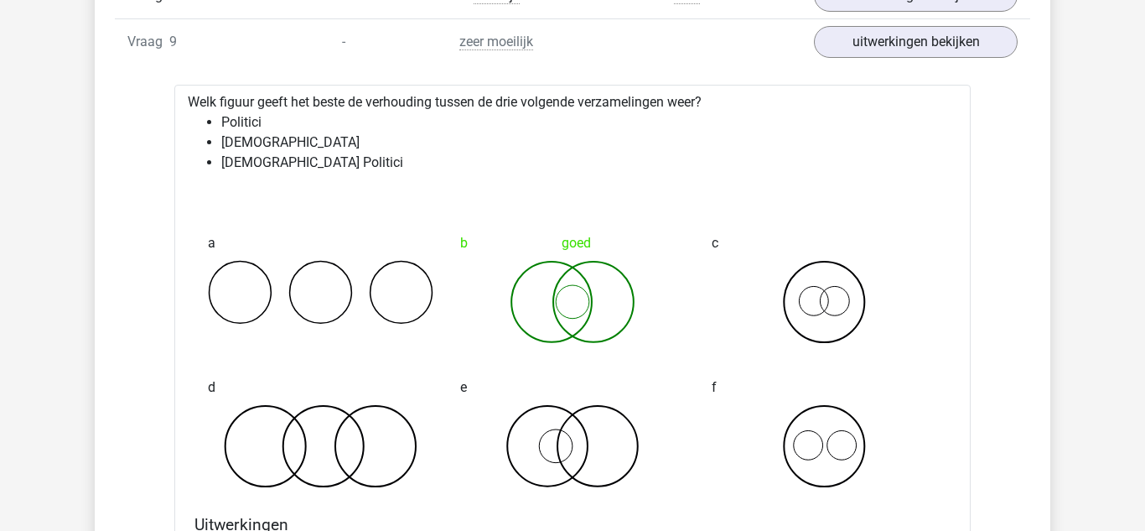
click at [593, 187] on div at bounding box center [573, 192] width 770 height 13
click at [833, 39] on link "uitwerkingen bekijken" at bounding box center [916, 41] width 234 height 37
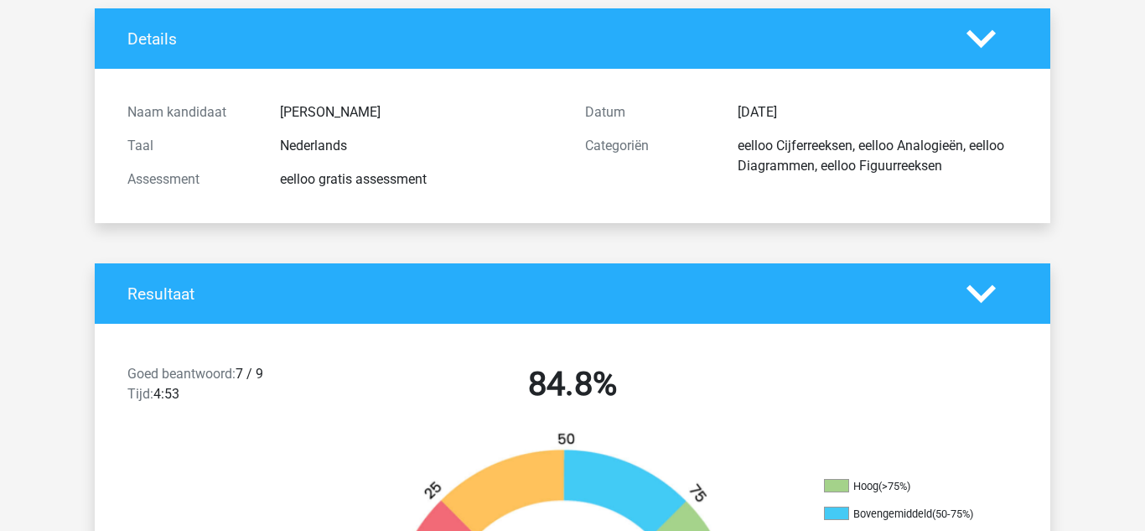
scroll to position [0, 0]
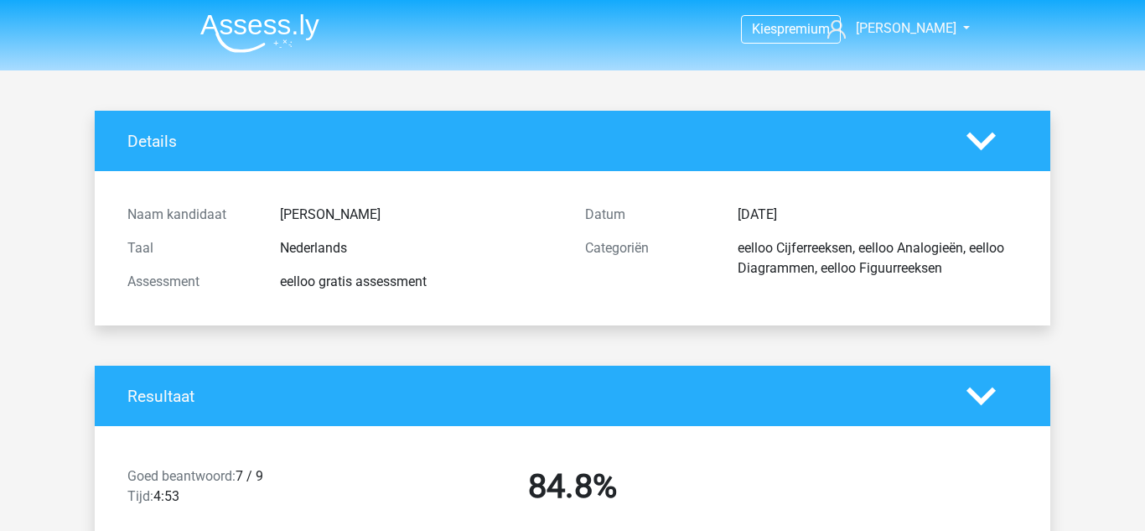
click at [241, 31] on img at bounding box center [259, 32] width 119 height 39
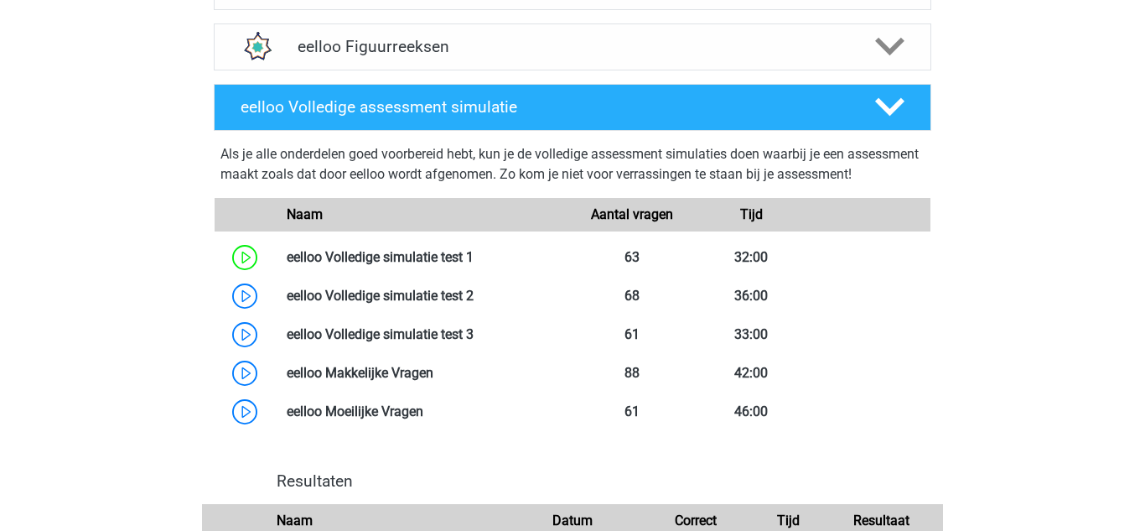
scroll to position [1276, 0]
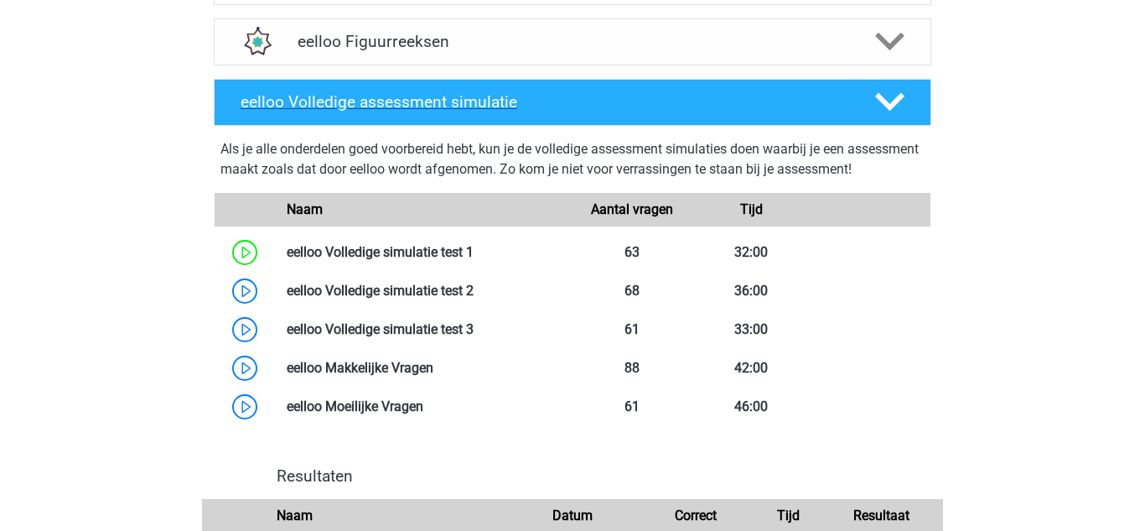
click at [516, 112] on h4 "eelloo Volledige assessment simulatie" at bounding box center [544, 101] width 607 height 19
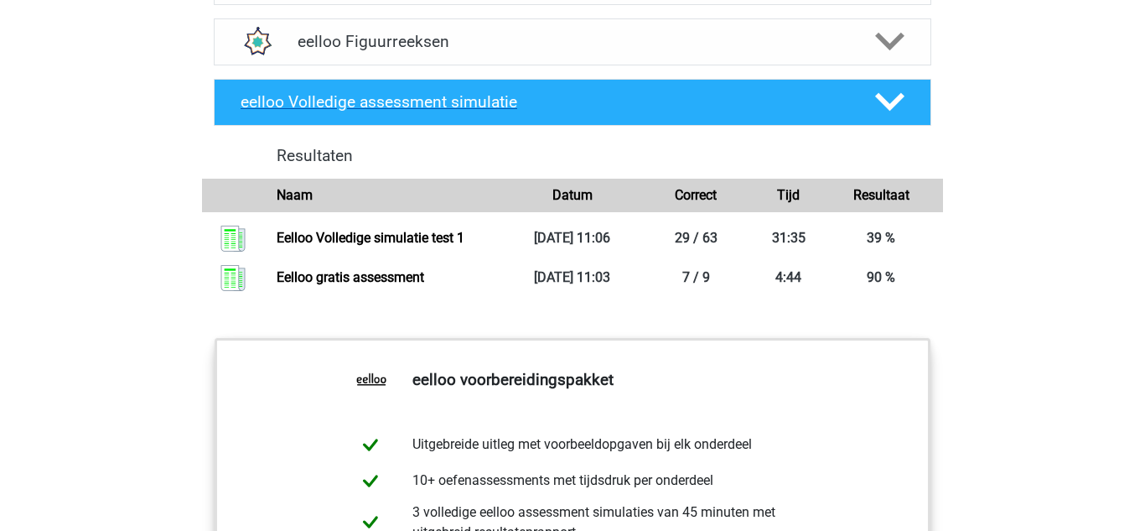
click at [516, 112] on h4 "eelloo Volledige assessment simulatie" at bounding box center [544, 101] width 607 height 19
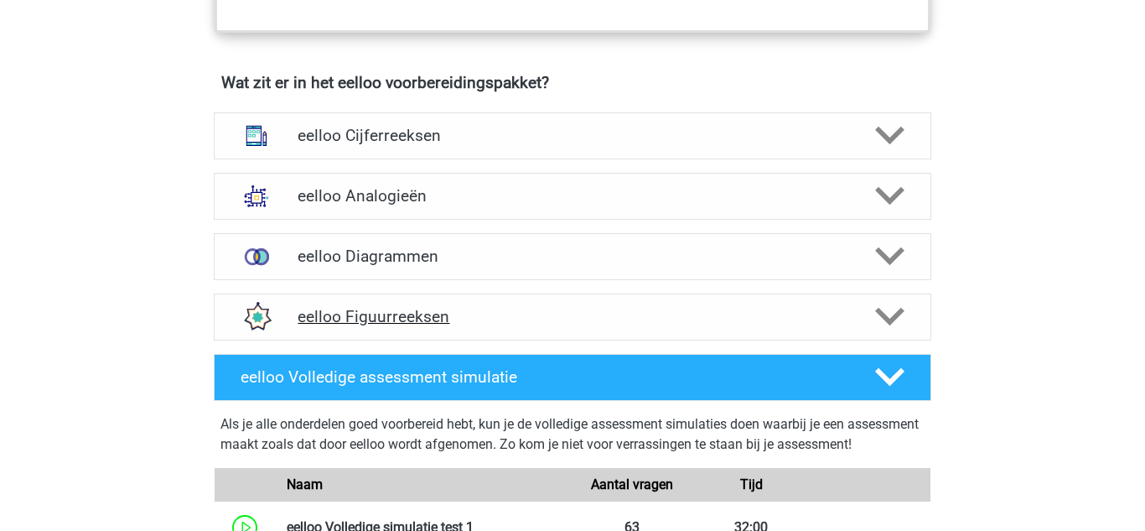
scroll to position [997, 0]
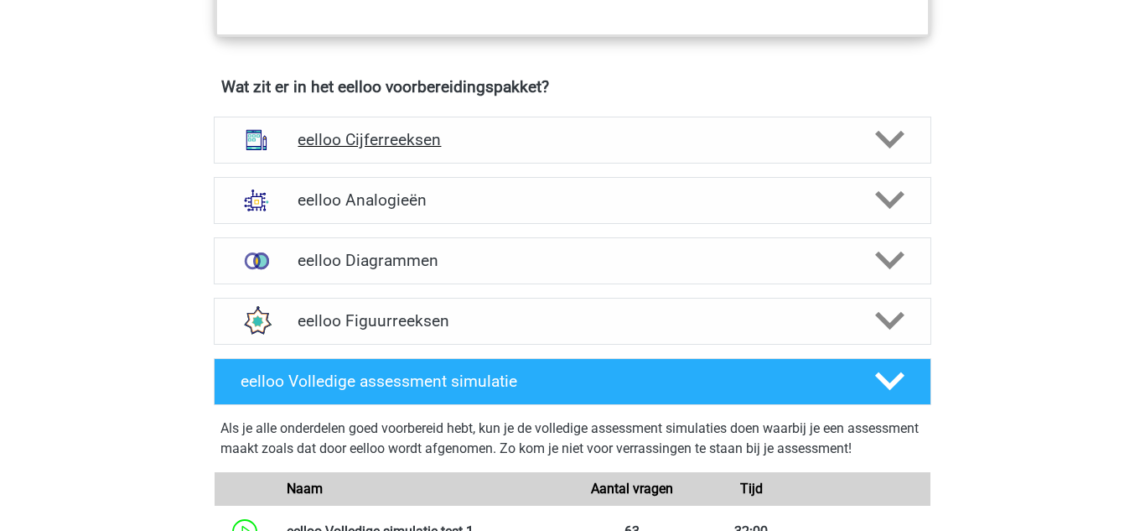
click at [521, 149] on h4 "eelloo Cijferreeksen" at bounding box center [572, 139] width 549 height 19
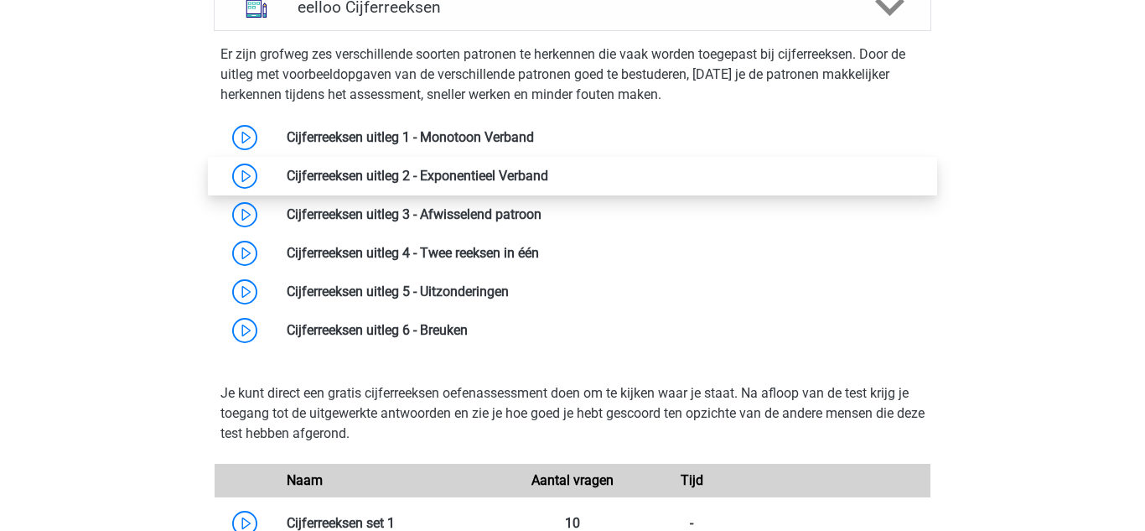
scroll to position [1118, 0]
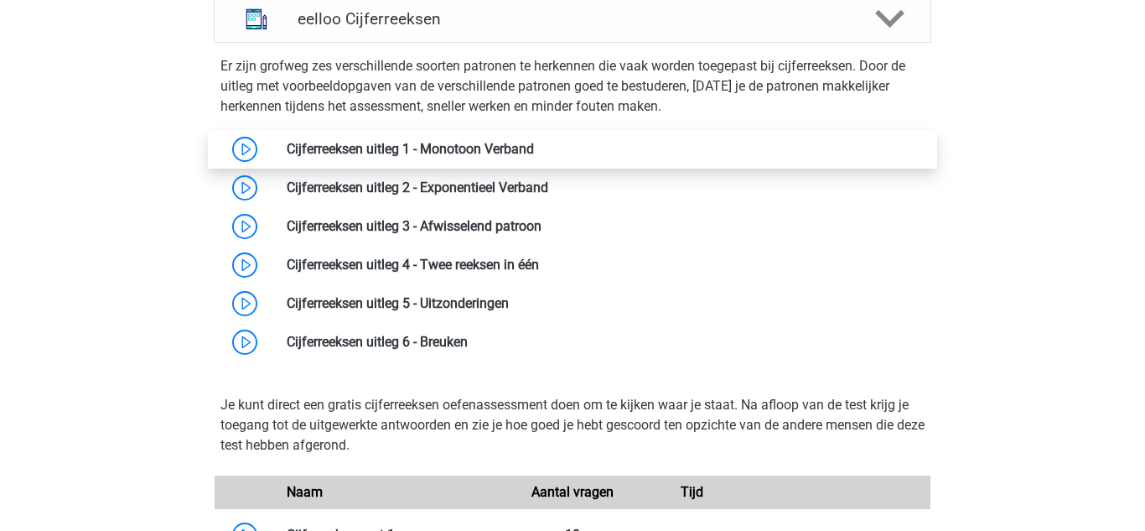
click at [534, 157] on link at bounding box center [534, 149] width 0 height 16
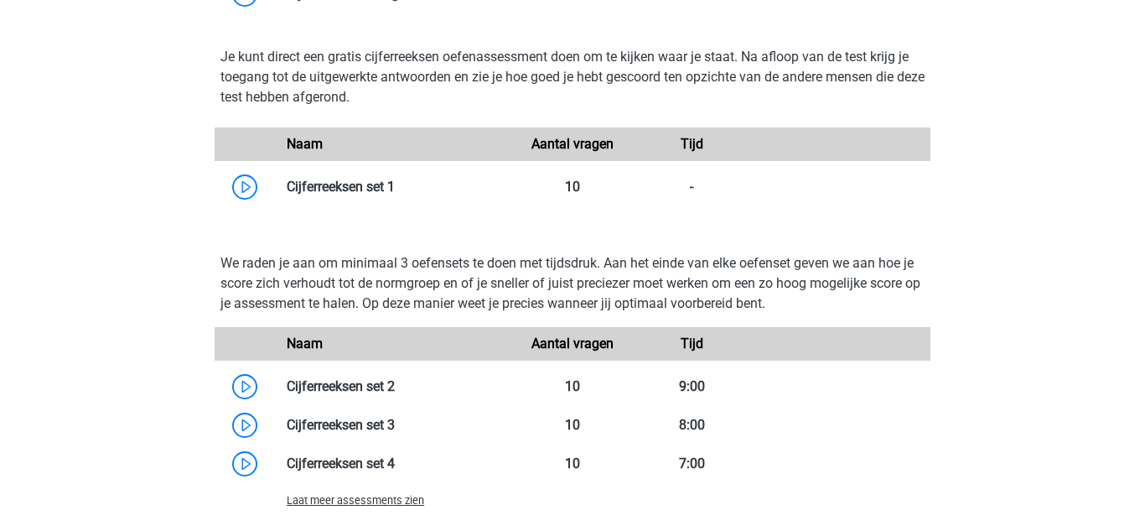
scroll to position [1476, 0]
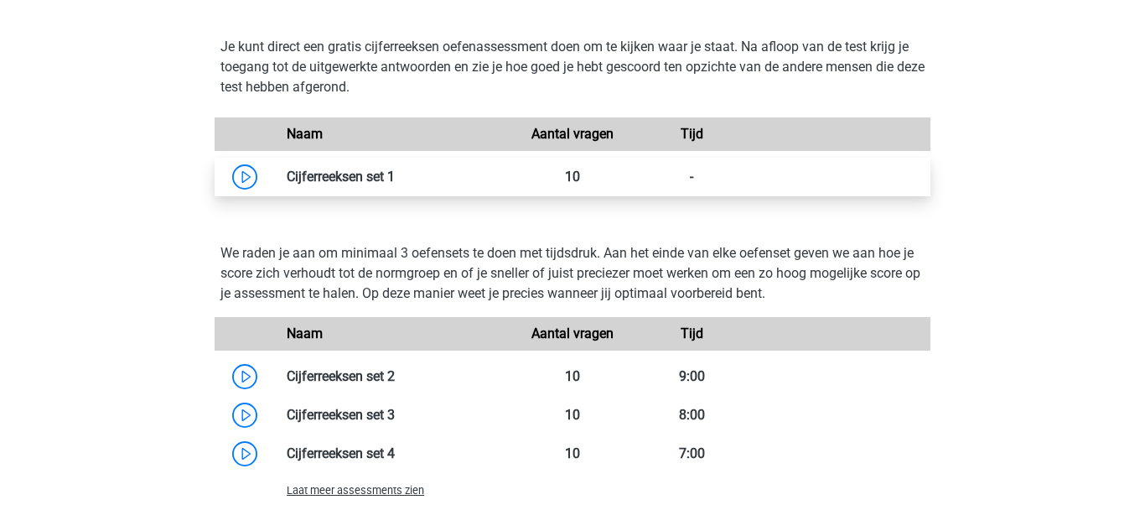
click at [395, 184] on link at bounding box center [395, 177] width 0 height 16
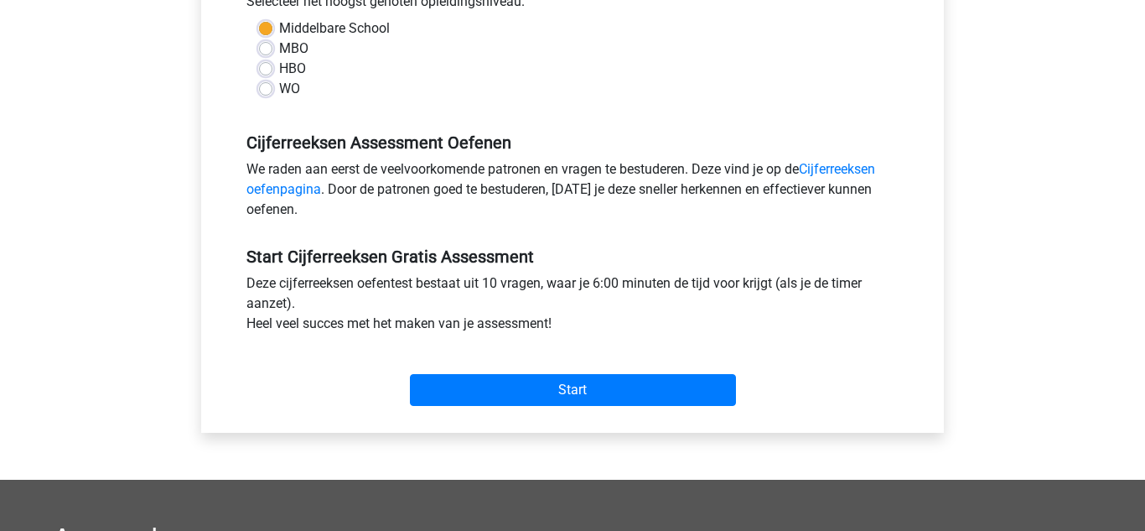
scroll to position [413, 0]
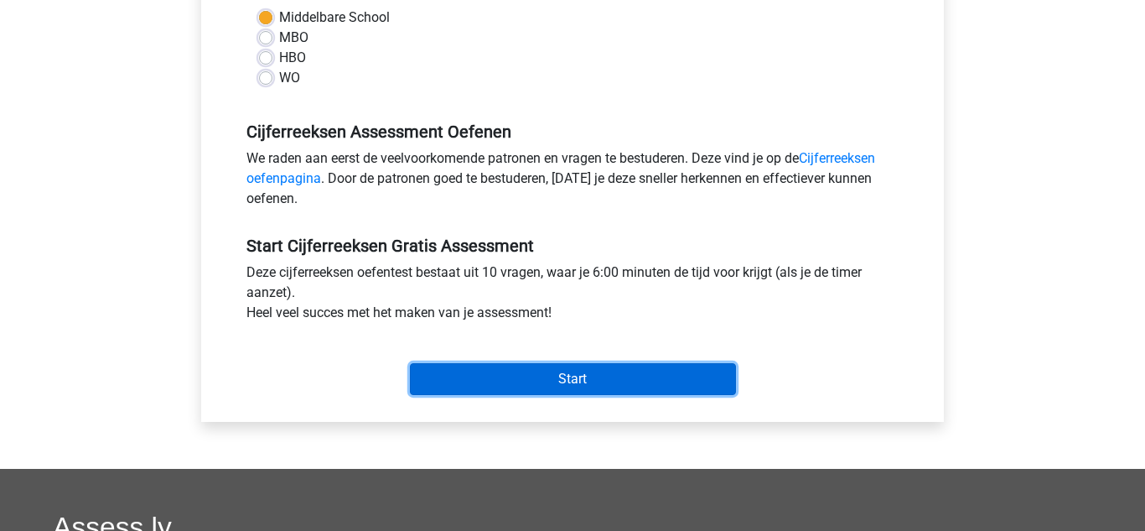
click at [521, 388] on input "Start" at bounding box center [573, 379] width 326 height 32
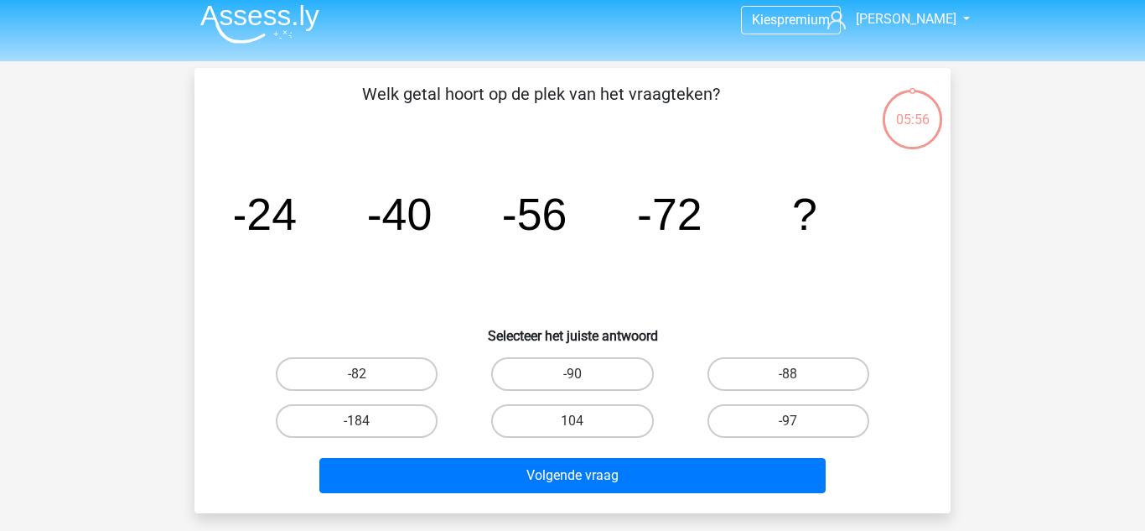
scroll to position [8, 0]
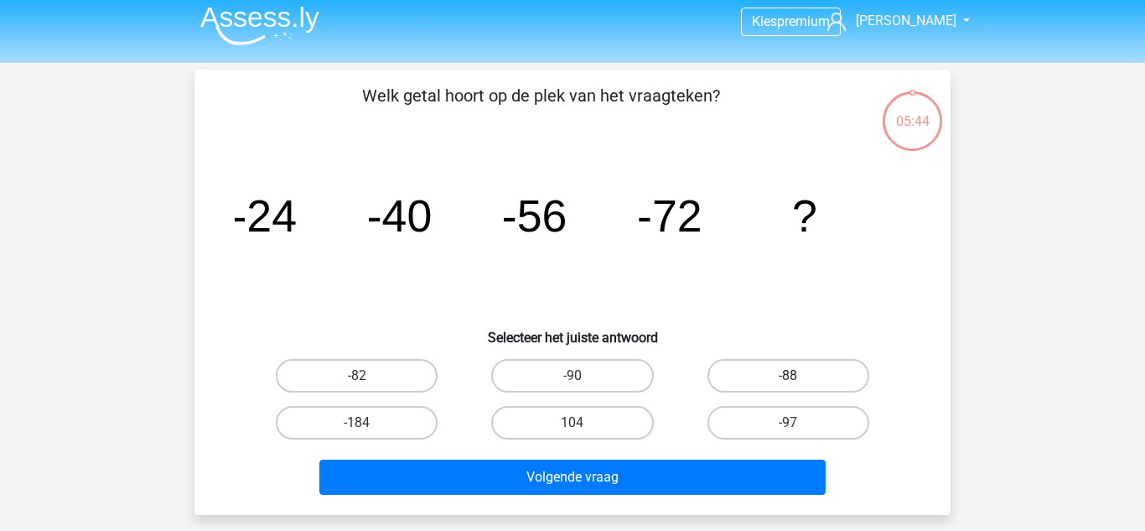
click at [750, 376] on label "-88" at bounding box center [789, 376] width 162 height 34
click at [788, 376] on input "-88" at bounding box center [793, 381] width 11 height 11
radio input "true"
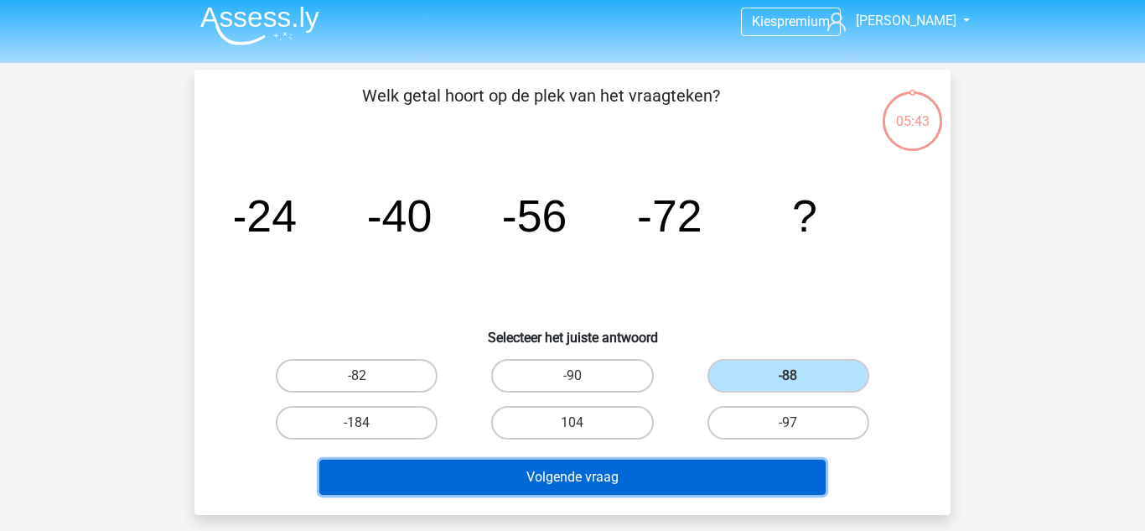
click at [636, 466] on button "Volgende vraag" at bounding box center [572, 477] width 507 height 35
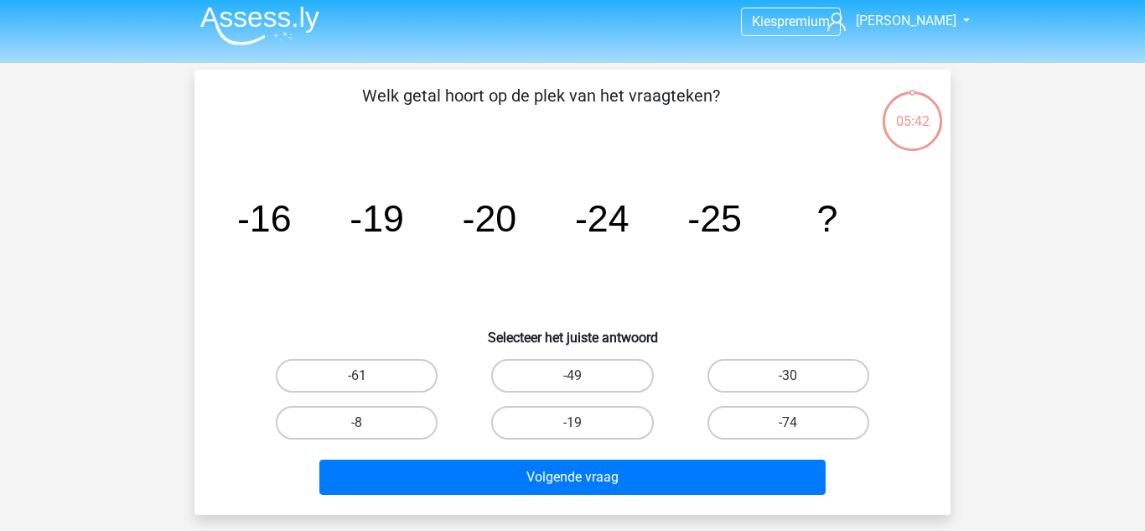
scroll to position [77, 0]
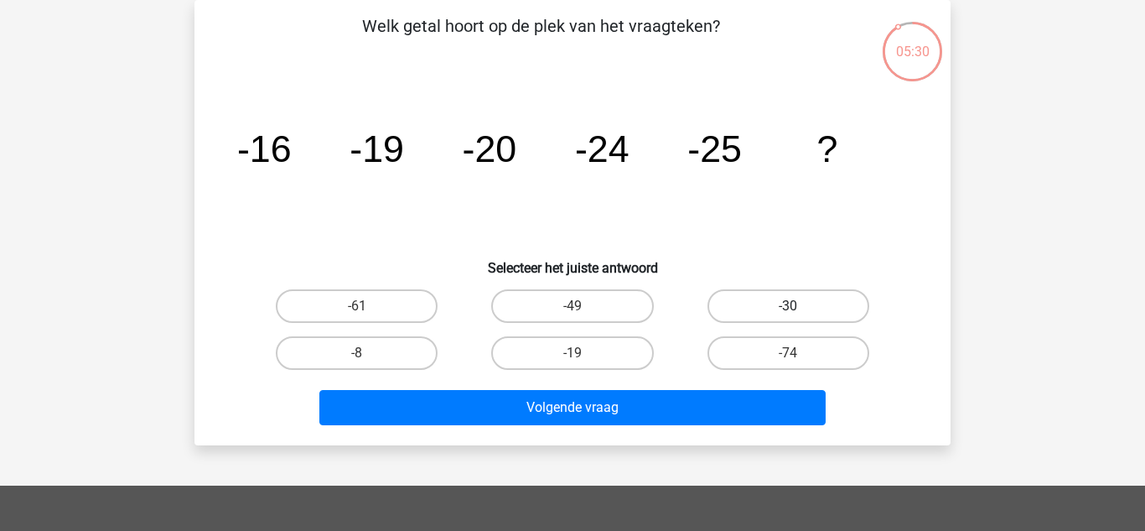
click at [728, 315] on label "-30" at bounding box center [789, 306] width 162 height 34
click at [788, 315] on input "-30" at bounding box center [793, 311] width 11 height 11
radio input "true"
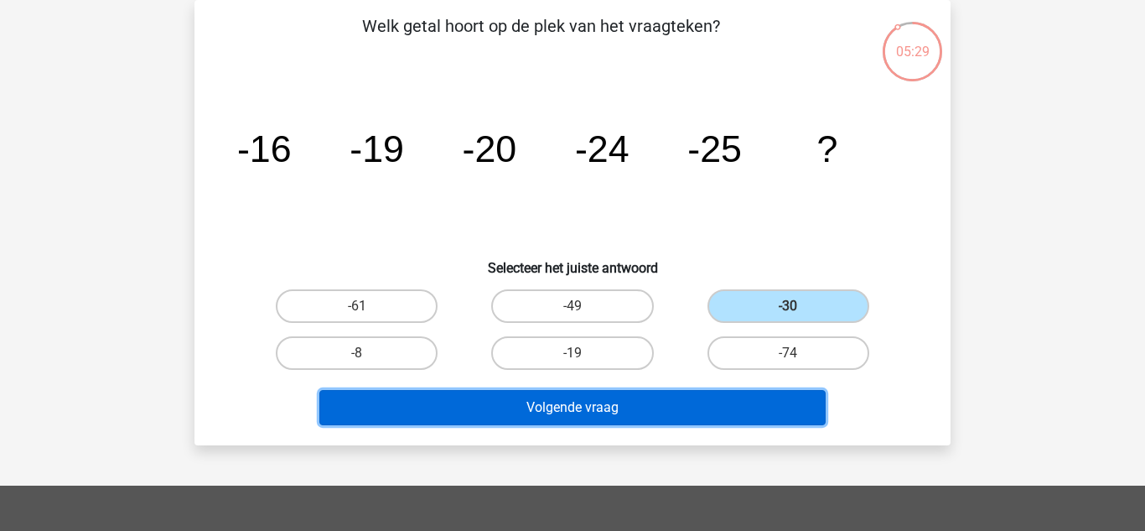
click at [658, 402] on button "Volgende vraag" at bounding box center [572, 407] width 507 height 35
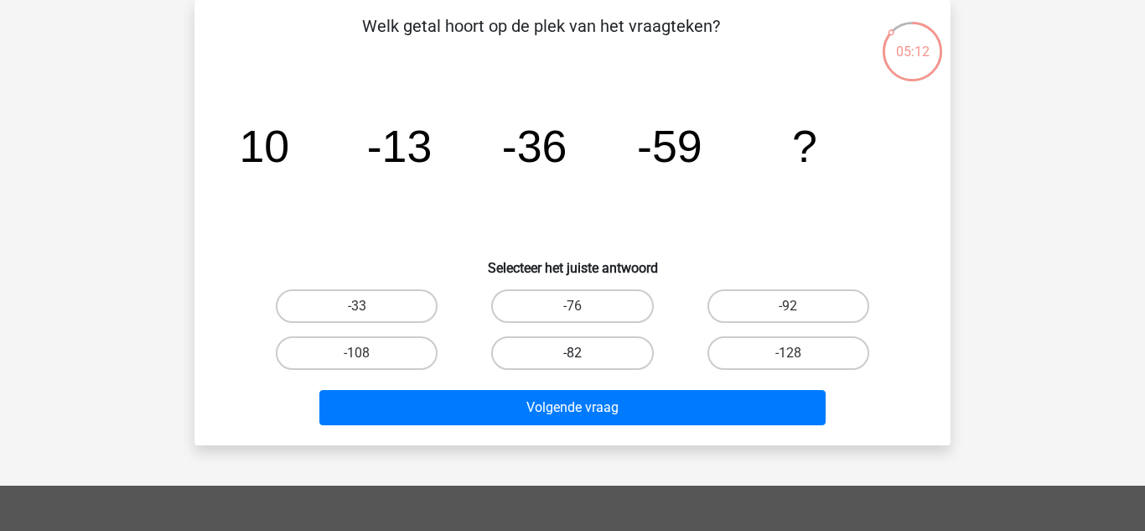
click at [573, 347] on label "-82" at bounding box center [572, 353] width 162 height 34
click at [573, 353] on input "-82" at bounding box center [578, 358] width 11 height 11
radio input "true"
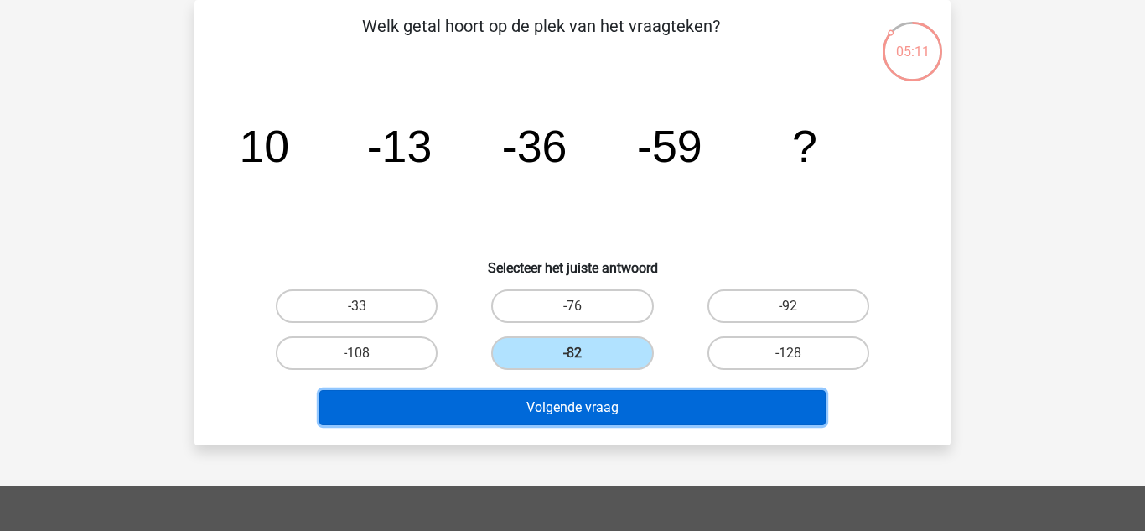
click at [549, 401] on button "Volgende vraag" at bounding box center [572, 407] width 507 height 35
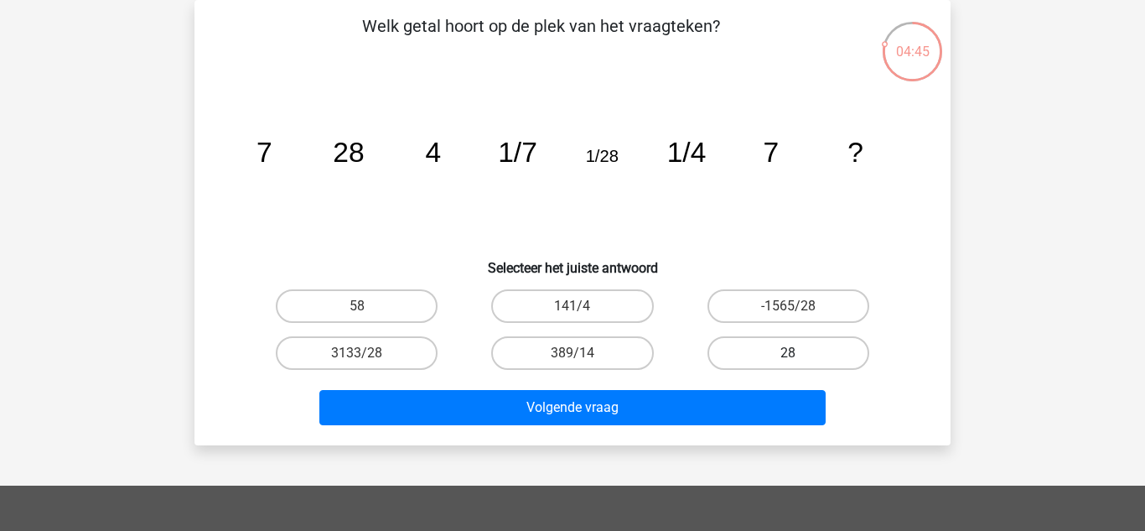
click at [731, 349] on label "28" at bounding box center [789, 353] width 162 height 34
click at [788, 353] on input "28" at bounding box center [793, 358] width 11 height 11
radio input "true"
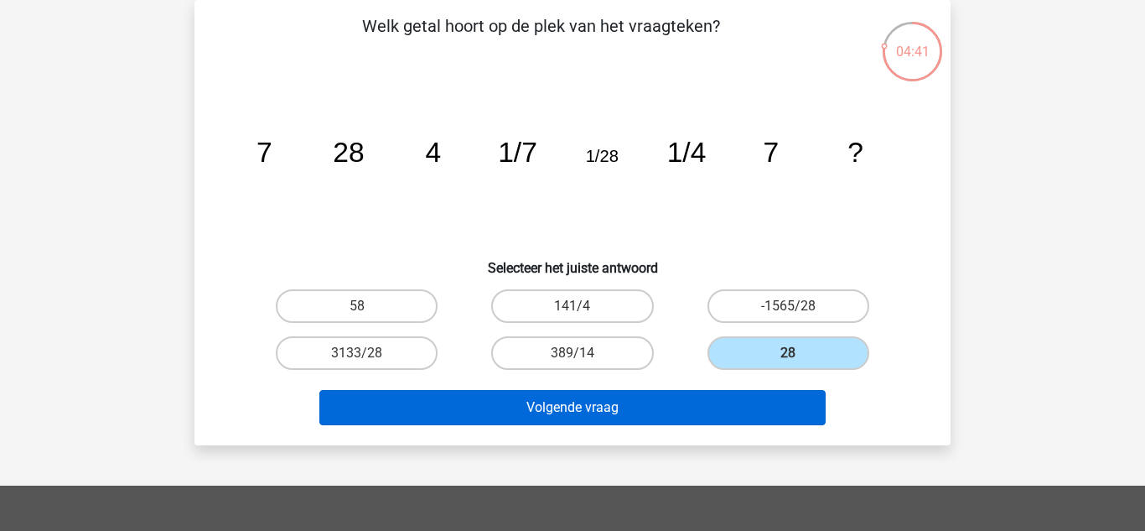
click at [542, 406] on button "Volgende vraag" at bounding box center [572, 407] width 507 height 35
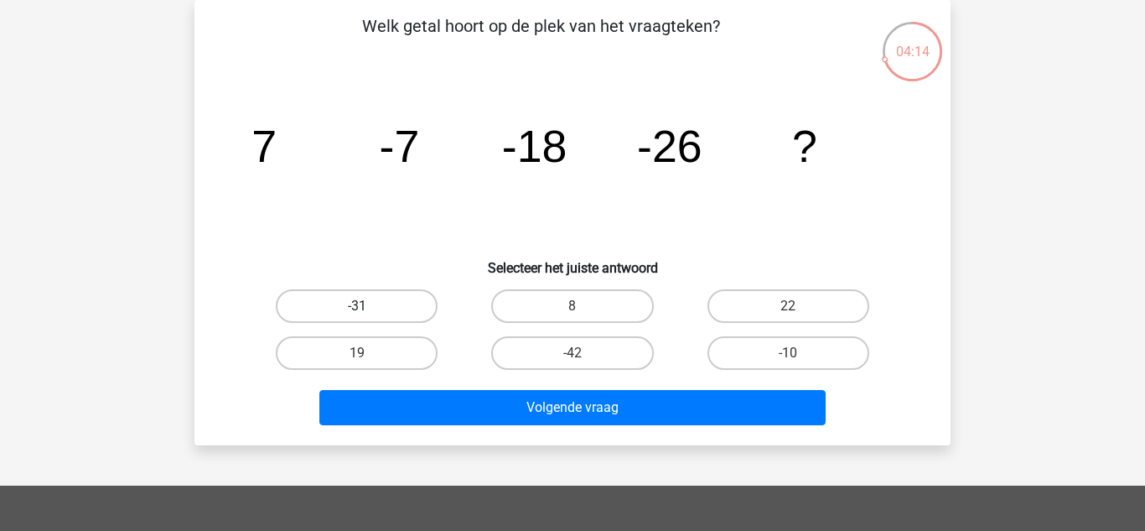
click at [312, 308] on label "-31" at bounding box center [357, 306] width 162 height 34
click at [357, 308] on input "-31" at bounding box center [362, 311] width 11 height 11
radio input "true"
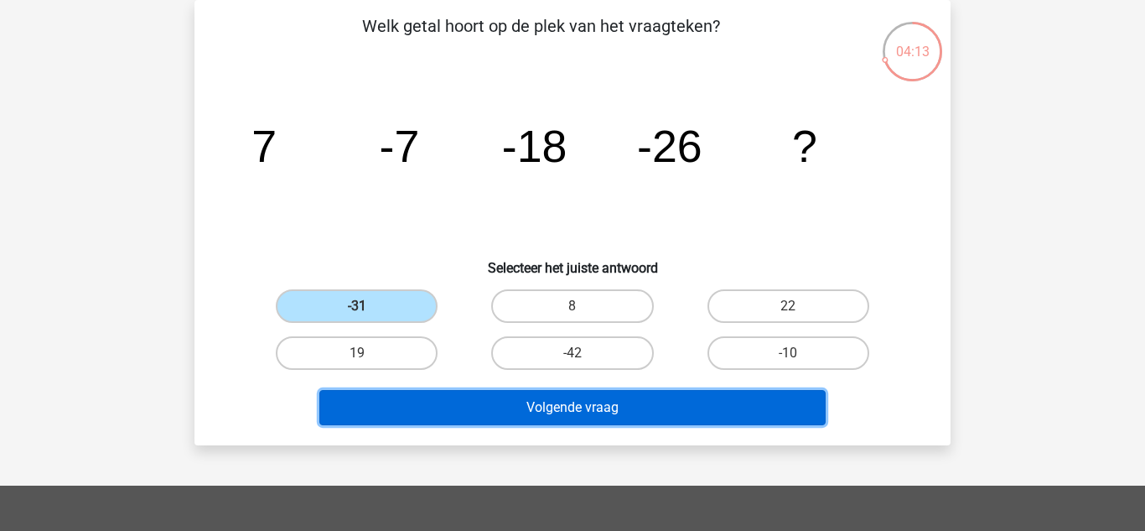
click at [385, 393] on button "Volgende vraag" at bounding box center [572, 407] width 507 height 35
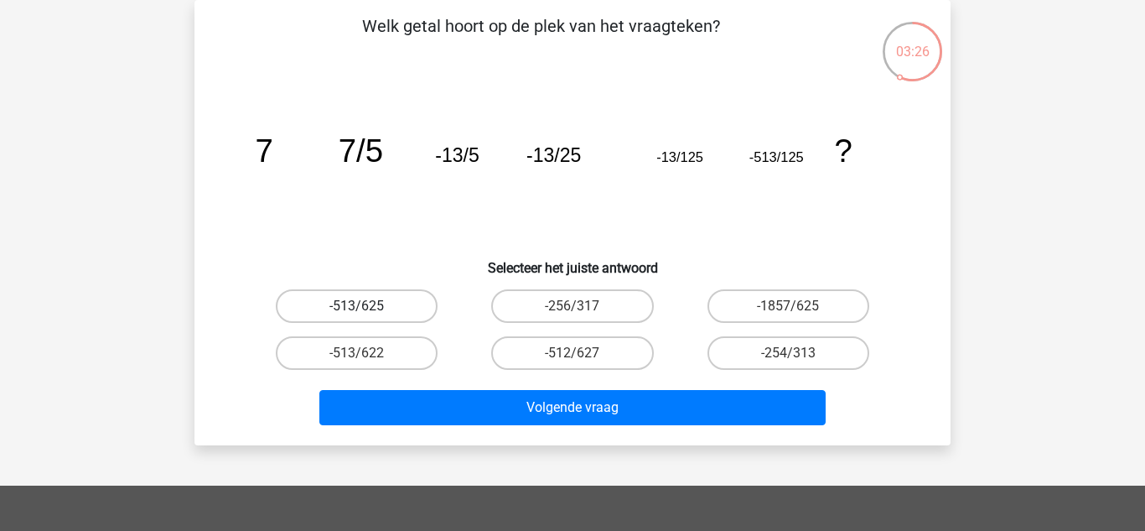
click at [344, 295] on label "-513/625" at bounding box center [357, 306] width 162 height 34
click at [357, 306] on input "-513/625" at bounding box center [362, 311] width 11 height 11
radio input "true"
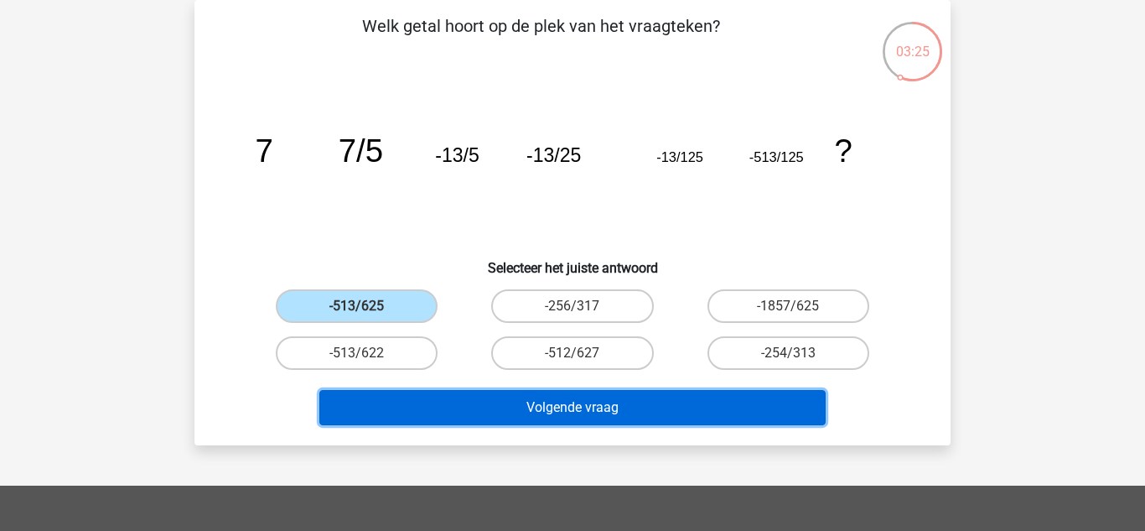
click at [387, 407] on button "Volgende vraag" at bounding box center [572, 407] width 507 height 35
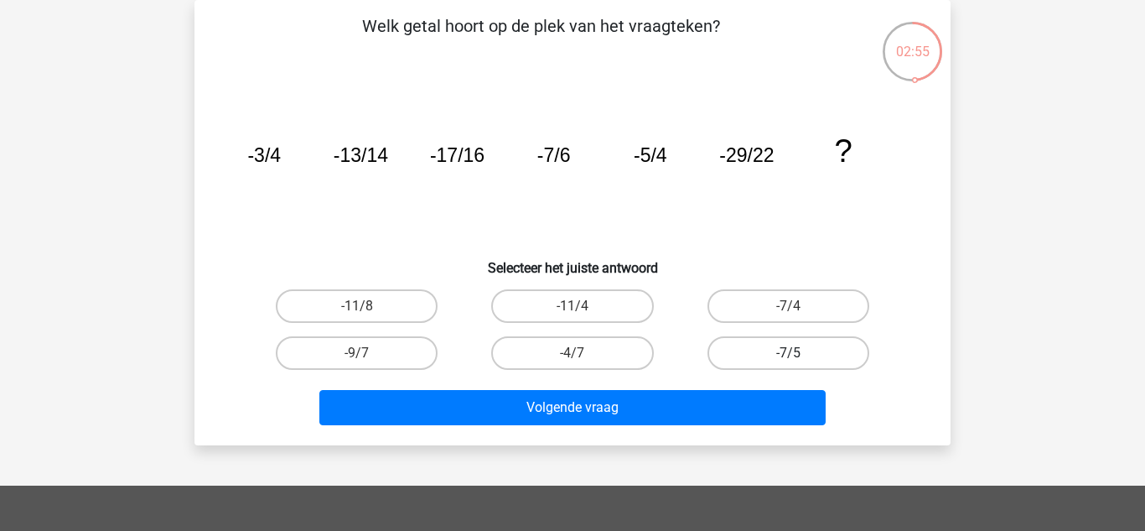
click at [730, 345] on label "-7/5" at bounding box center [789, 353] width 162 height 34
click at [788, 353] on input "-7/5" at bounding box center [793, 358] width 11 height 11
radio input "true"
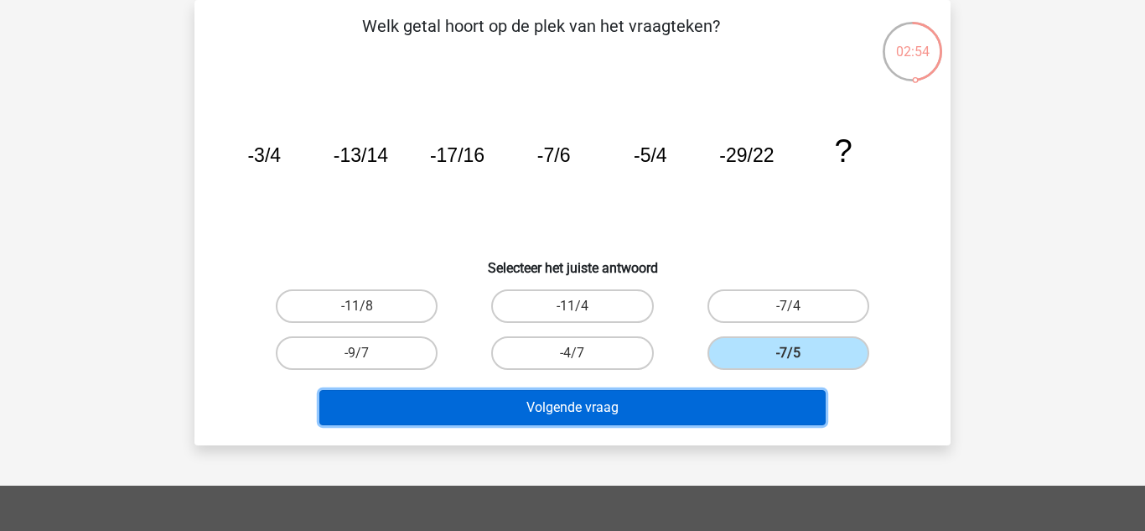
click at [598, 399] on button "Volgende vraag" at bounding box center [572, 407] width 507 height 35
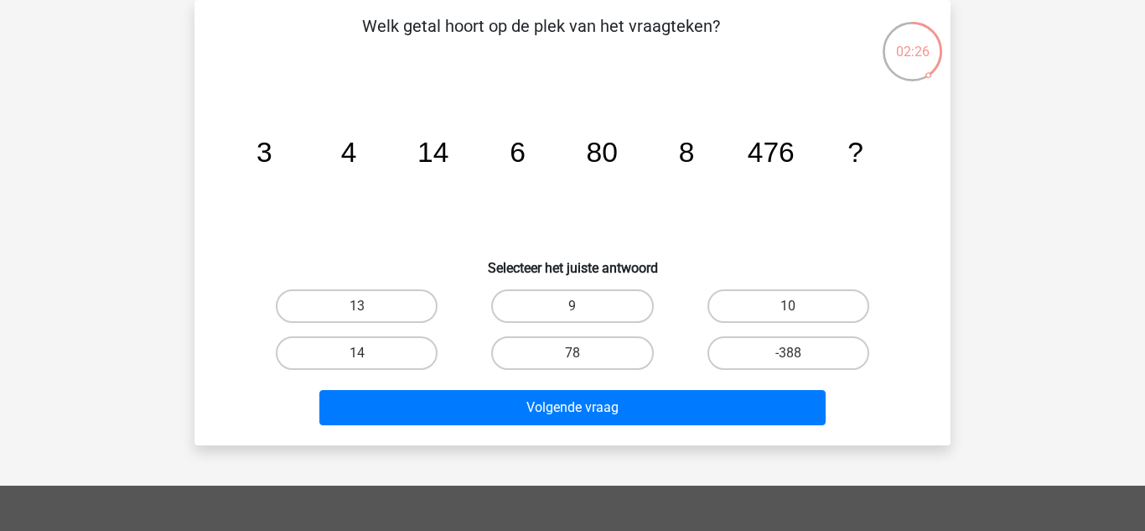
click at [792, 306] on input "10" at bounding box center [793, 311] width 11 height 11
radio input "true"
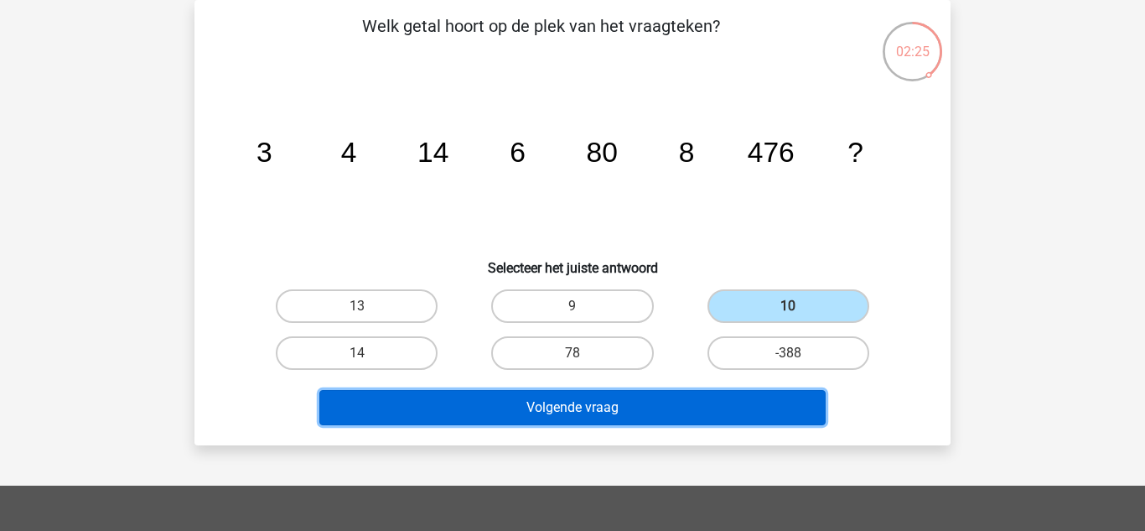
click at [522, 413] on button "Volgende vraag" at bounding box center [572, 407] width 507 height 35
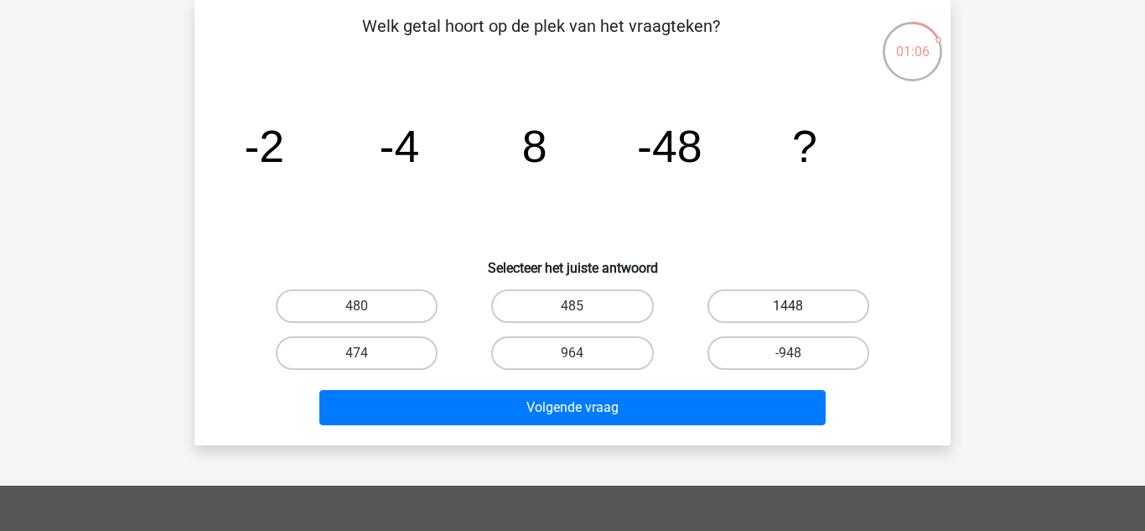
click at [780, 318] on label "1448" at bounding box center [789, 306] width 162 height 34
click at [788, 317] on input "1448" at bounding box center [793, 311] width 11 height 11
radio input "true"
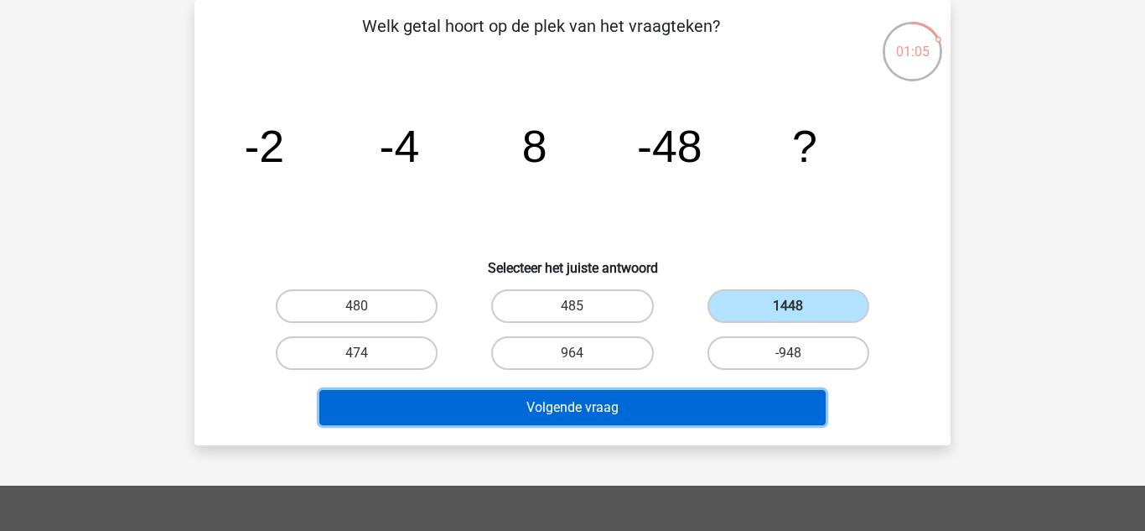
click at [672, 401] on button "Volgende vraag" at bounding box center [572, 407] width 507 height 35
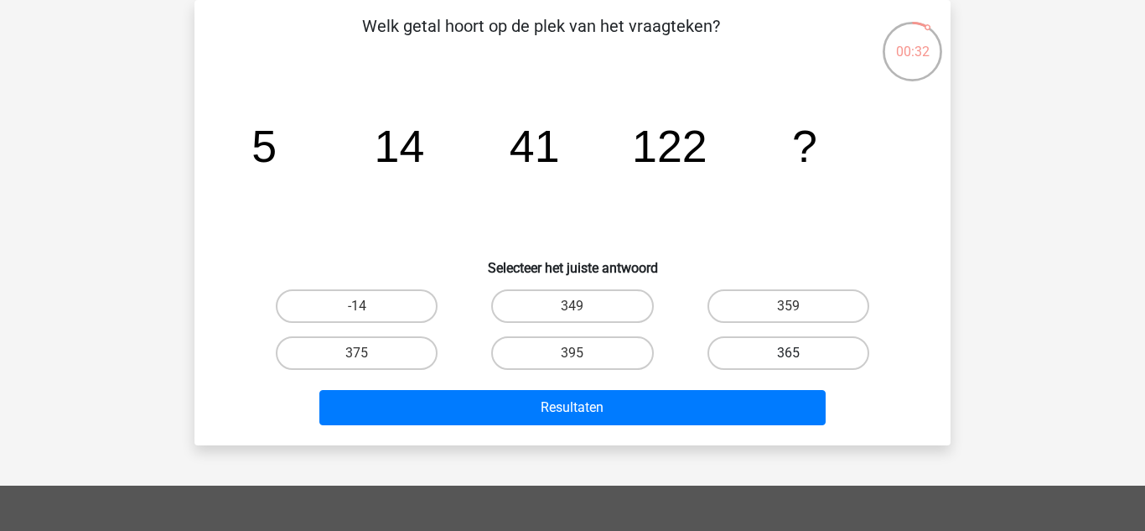
click at [732, 342] on label "365" at bounding box center [789, 353] width 162 height 34
click at [788, 353] on input "365" at bounding box center [793, 358] width 11 height 11
radio input "true"
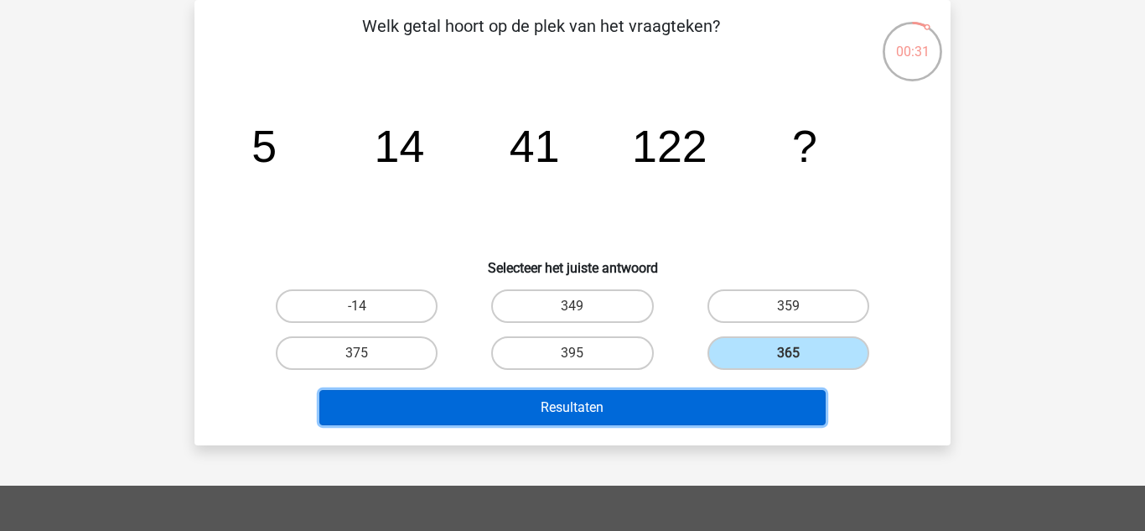
click at [617, 423] on button "Resultaten" at bounding box center [572, 407] width 507 height 35
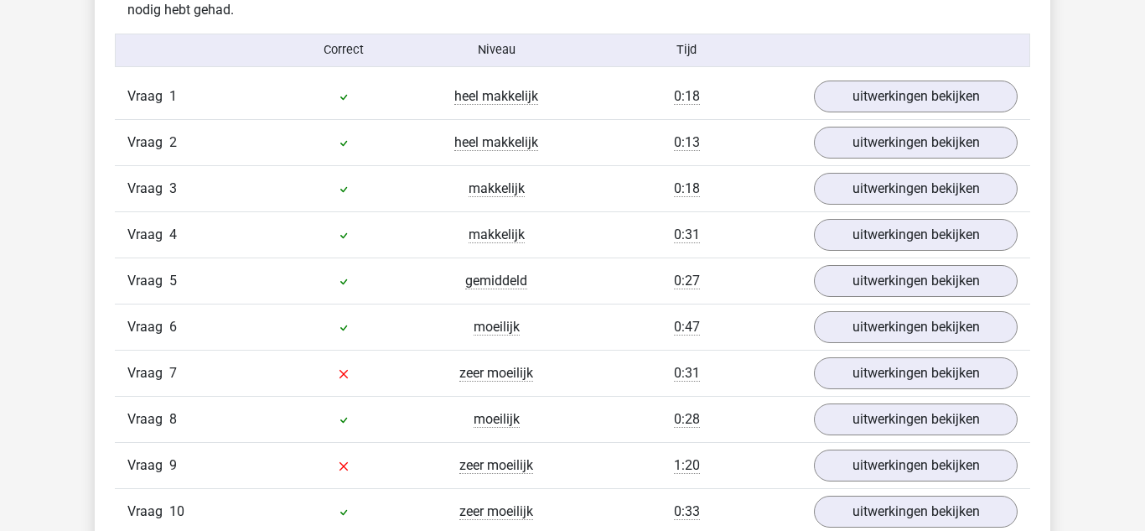
scroll to position [1375, 0]
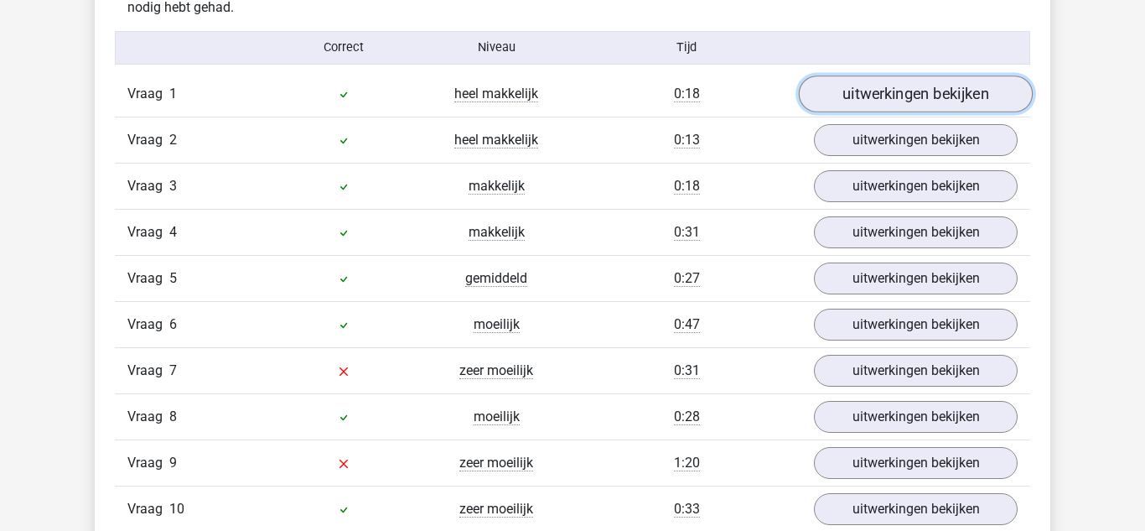
click at [867, 88] on link "uitwerkingen bekijken" at bounding box center [916, 93] width 234 height 37
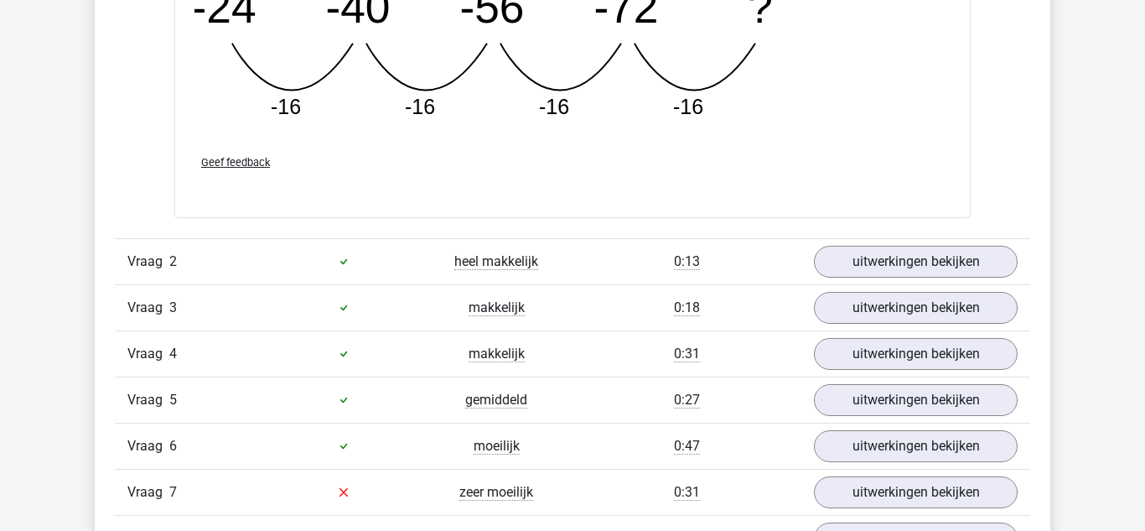
scroll to position [1990, 0]
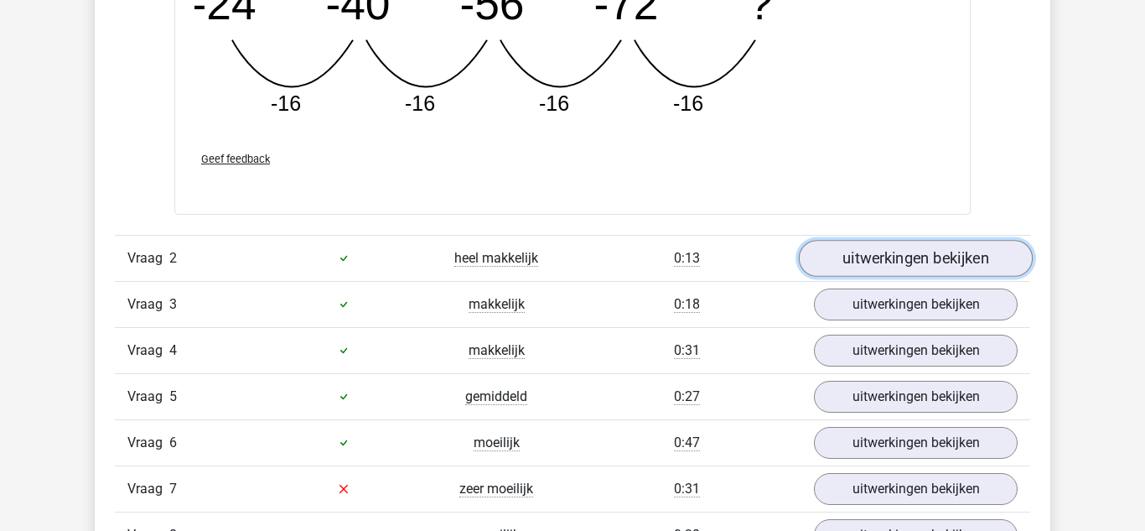
click at [853, 254] on link "uitwerkingen bekijken" at bounding box center [916, 258] width 234 height 37
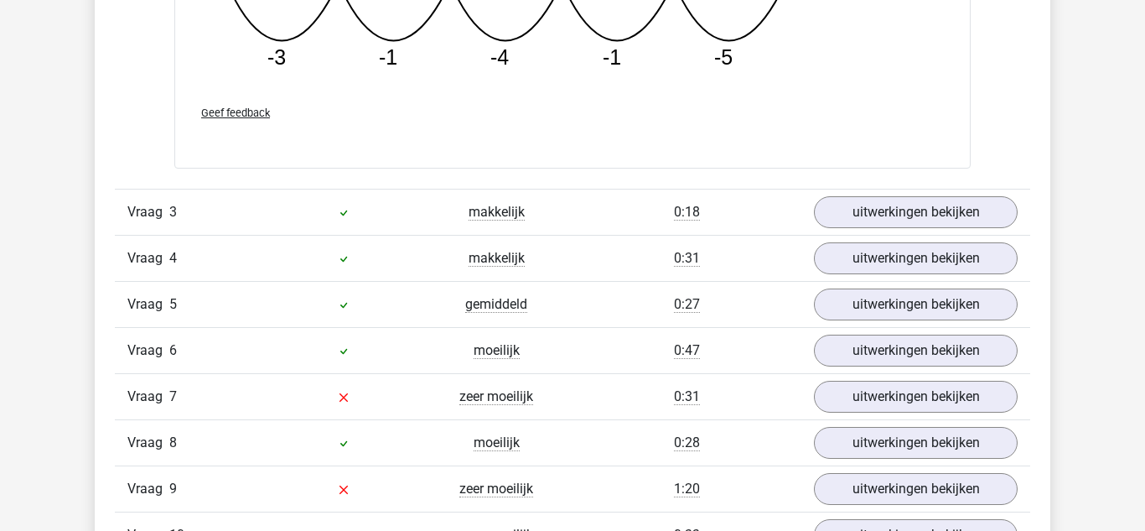
scroll to position [2858, 0]
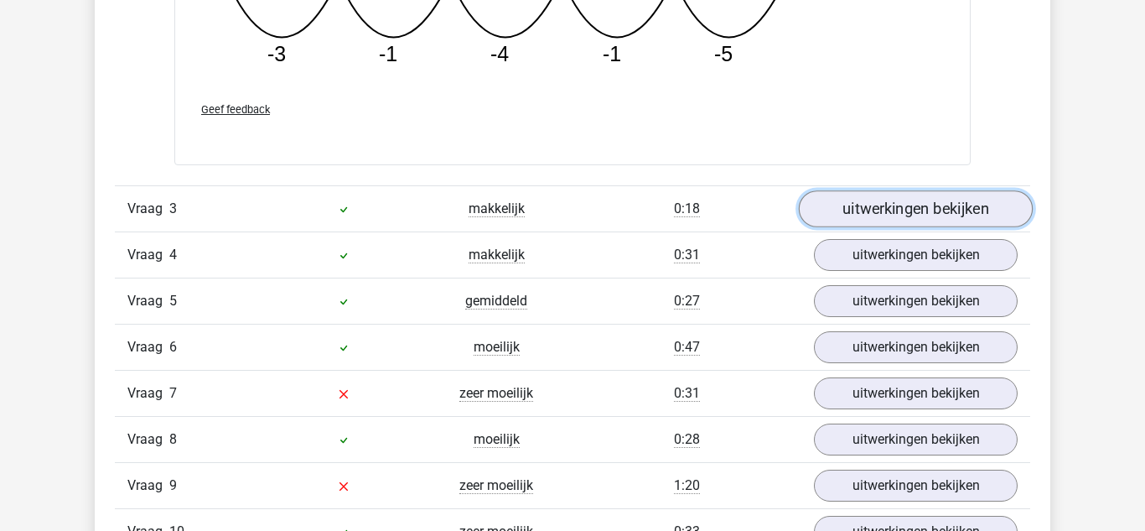
click at [875, 201] on link "uitwerkingen bekijken" at bounding box center [916, 209] width 234 height 37
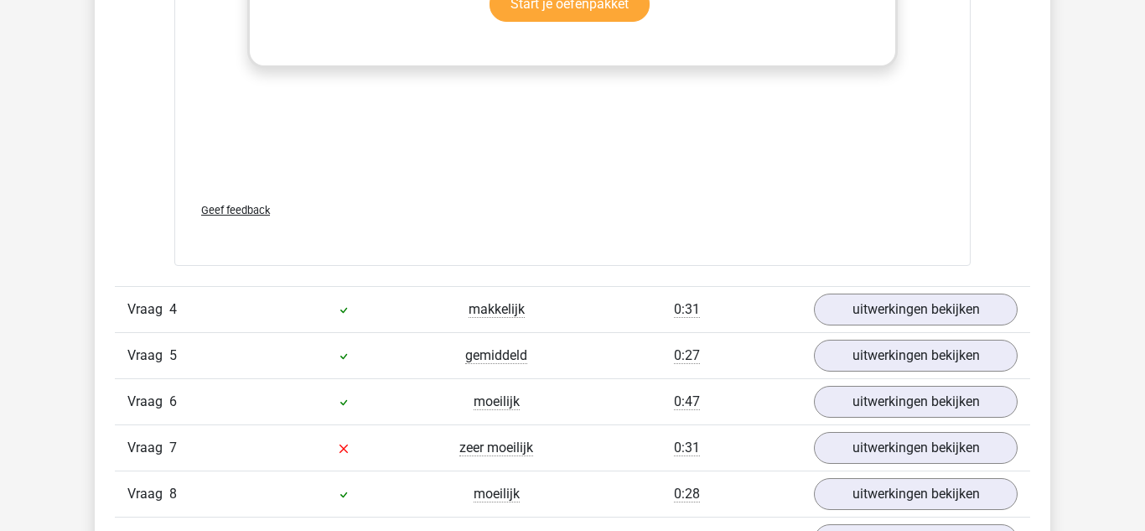
scroll to position [3842, 0]
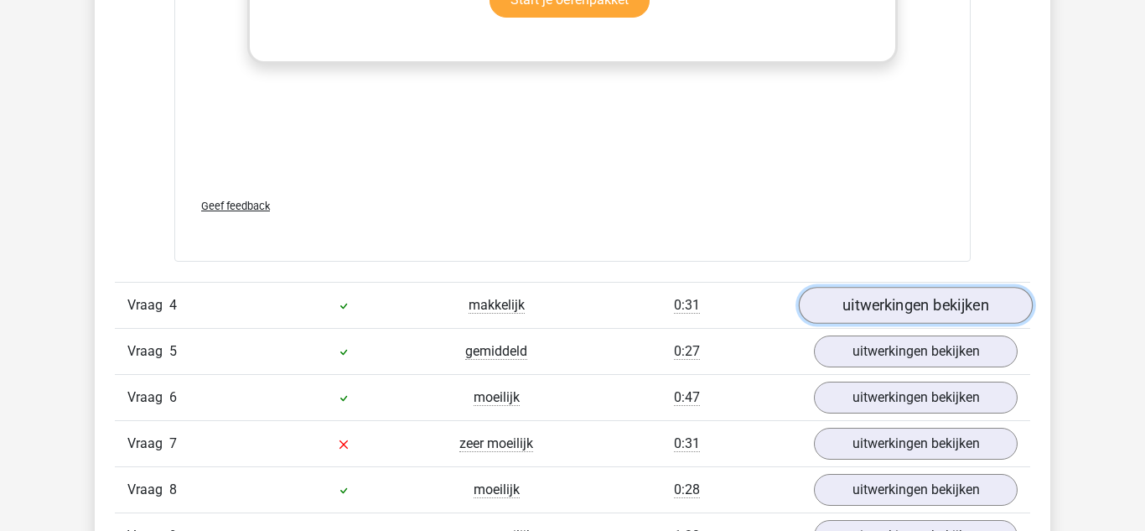
click at [852, 296] on link "uitwerkingen bekijken" at bounding box center [916, 305] width 234 height 37
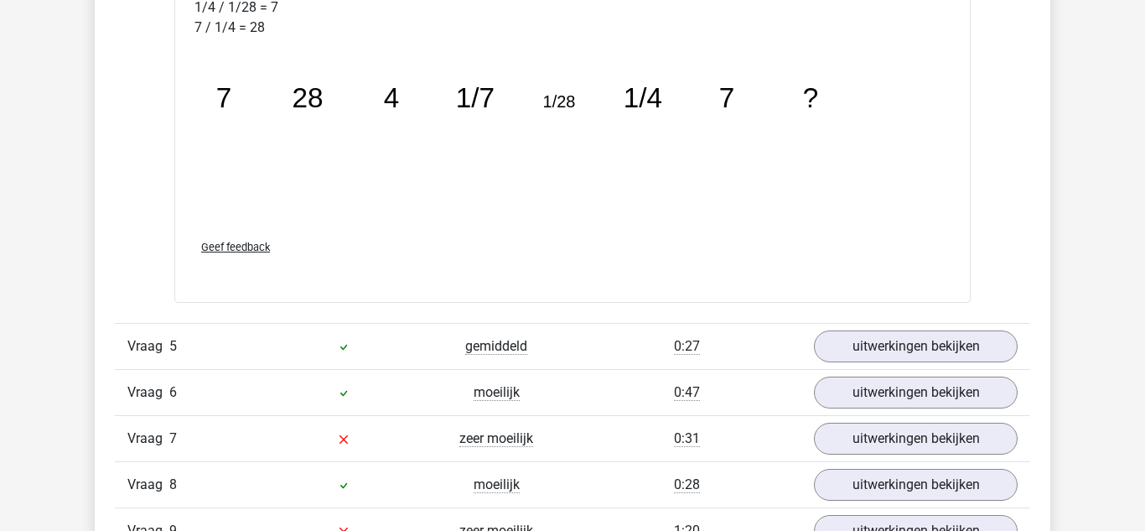
scroll to position [4728, 0]
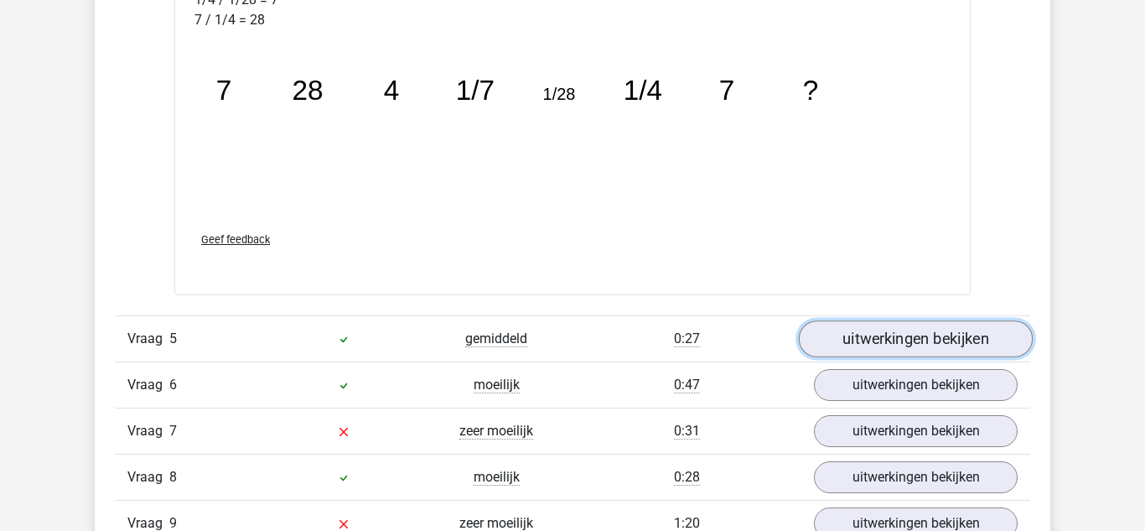
click at [886, 338] on link "uitwerkingen bekijken" at bounding box center [916, 338] width 234 height 37
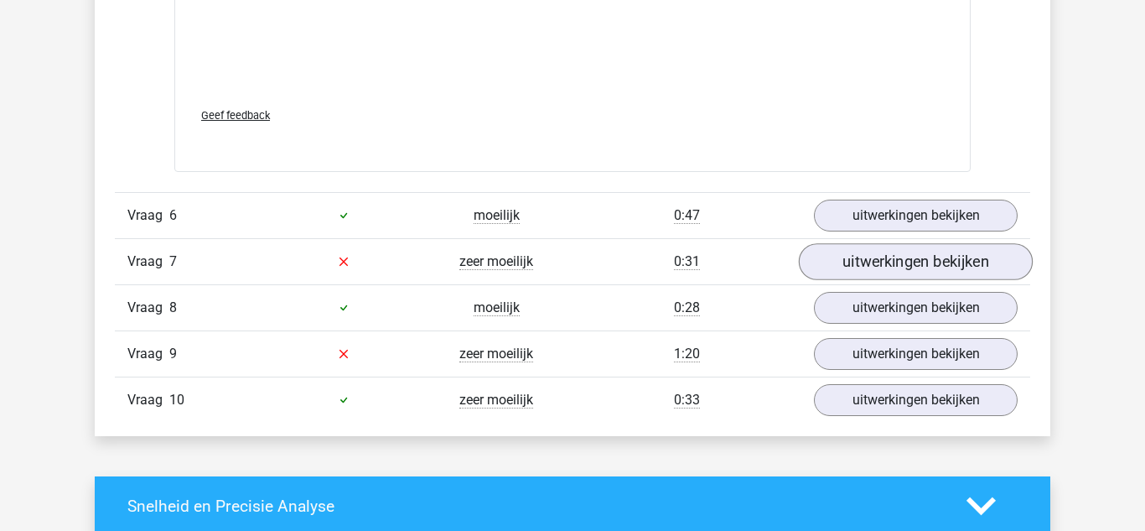
scroll to position [5934, 0]
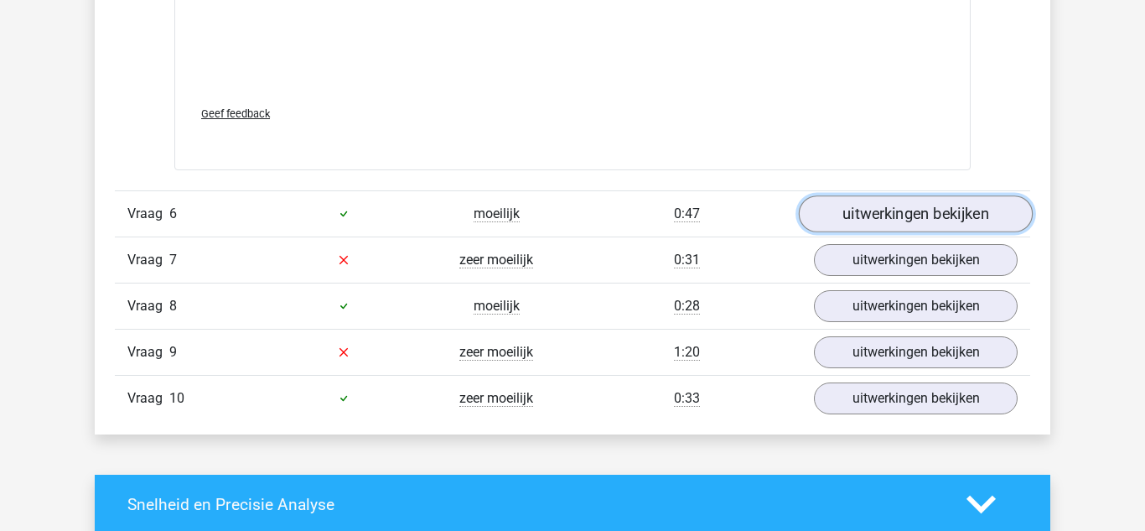
click at [844, 217] on link "uitwerkingen bekijken" at bounding box center [916, 213] width 234 height 37
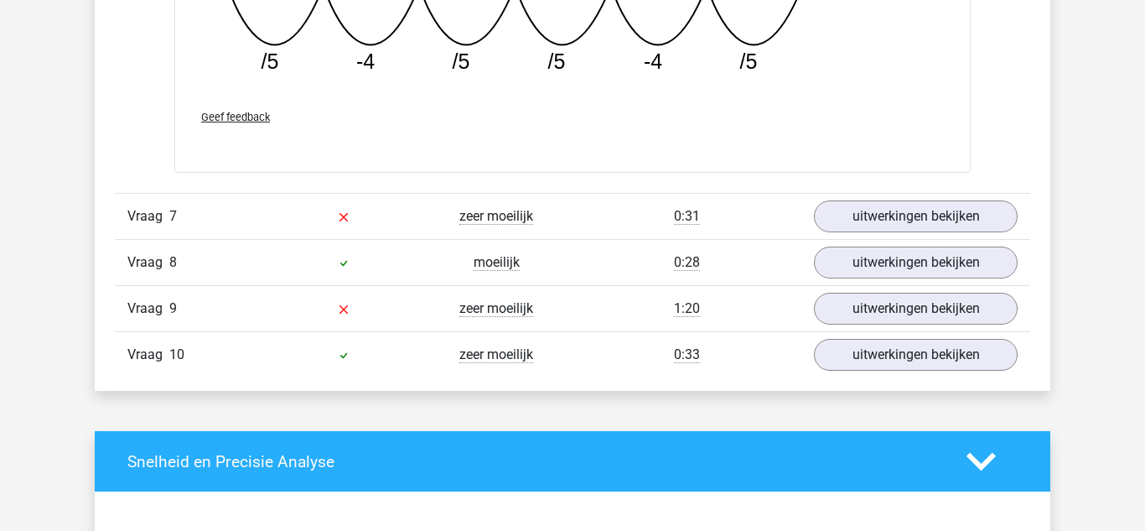
scroll to position [6713, 0]
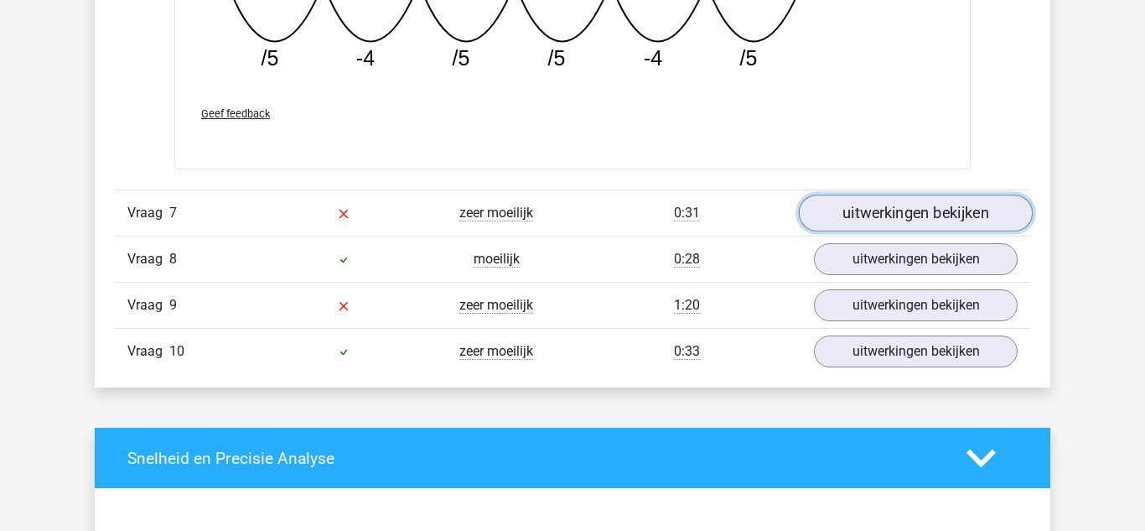
click at [827, 218] on link "uitwerkingen bekijken" at bounding box center [916, 213] width 234 height 37
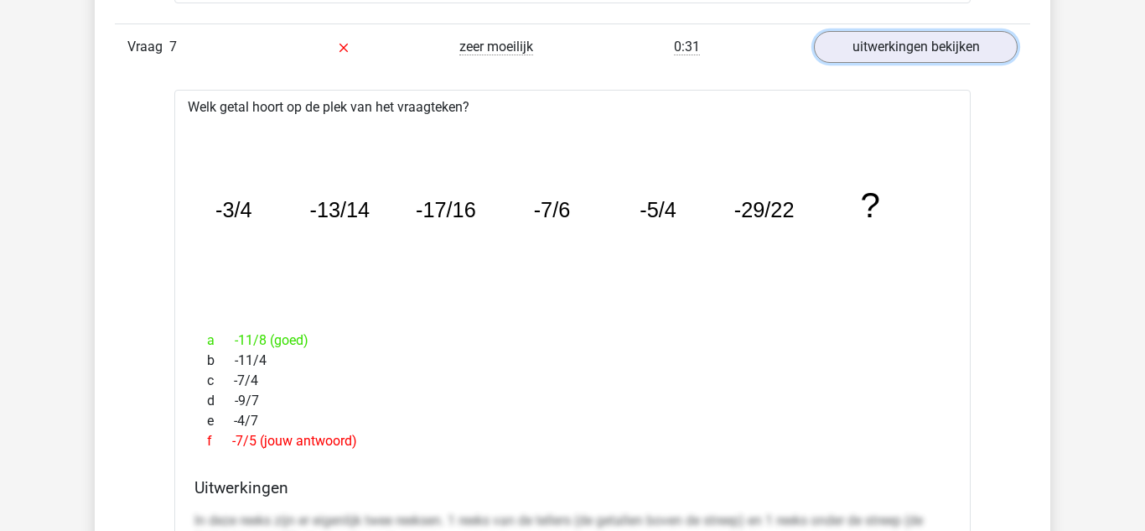
scroll to position [6878, 0]
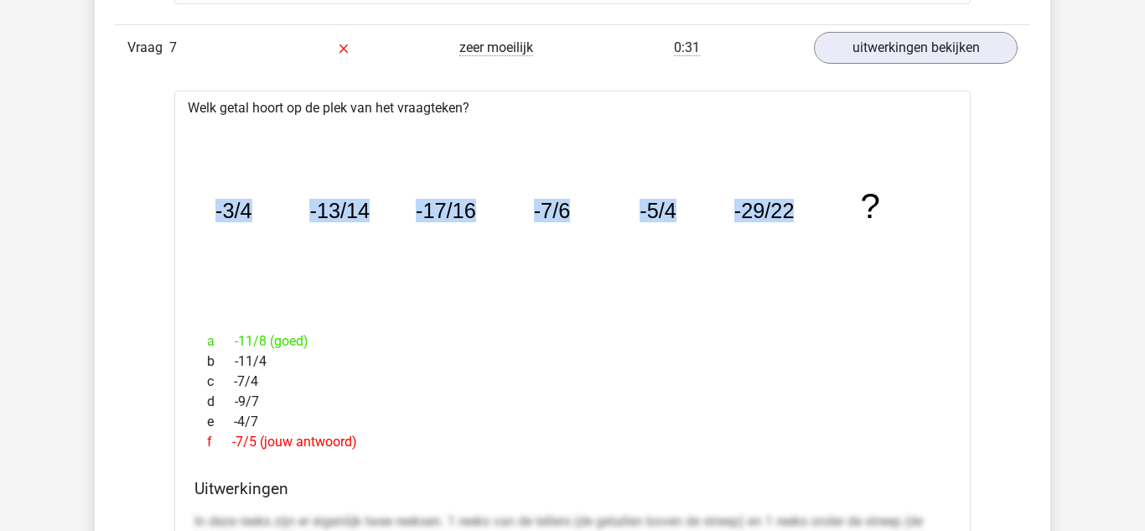
drag, startPoint x: 214, startPoint y: 212, endPoint x: 802, endPoint y: 260, distance: 589.7
click at [802, 260] on icon "image/svg+xml -3/4 -13/14 -17/16 -7/6 -5/4 -29/22 ?" at bounding box center [572, 218] width 743 height 186
drag, startPoint x: 210, startPoint y: 210, endPoint x: 828, endPoint y: 218, distance: 618.9
click at [828, 218] on icon "image/svg+xml -3/4 -13/14 -17/16 -7/6 -5/4 -29/22 ?" at bounding box center [572, 218] width 743 height 186
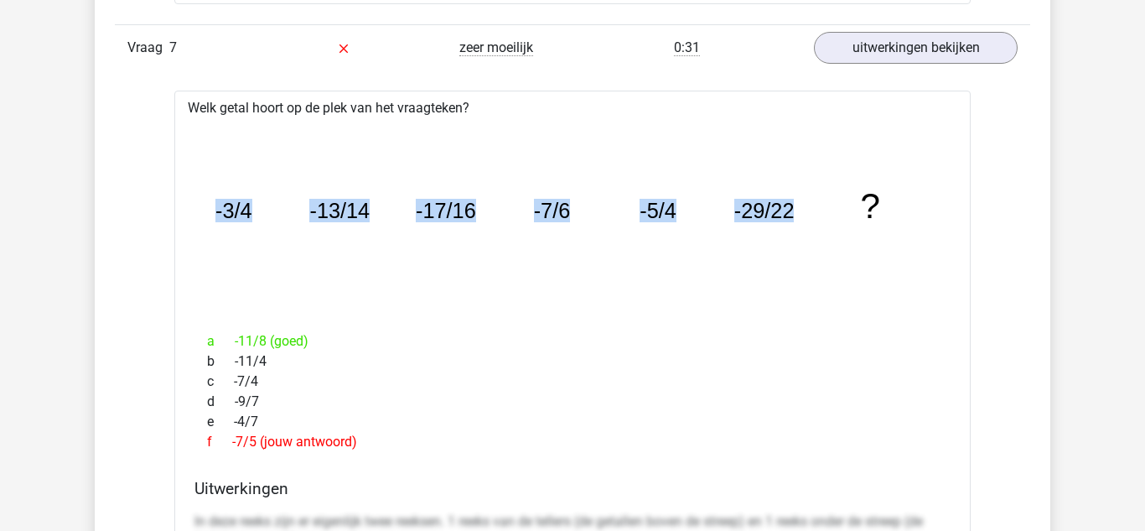
copy g "-3/4 -13/14 -17/16 -7/6 -5/4 -29/22"
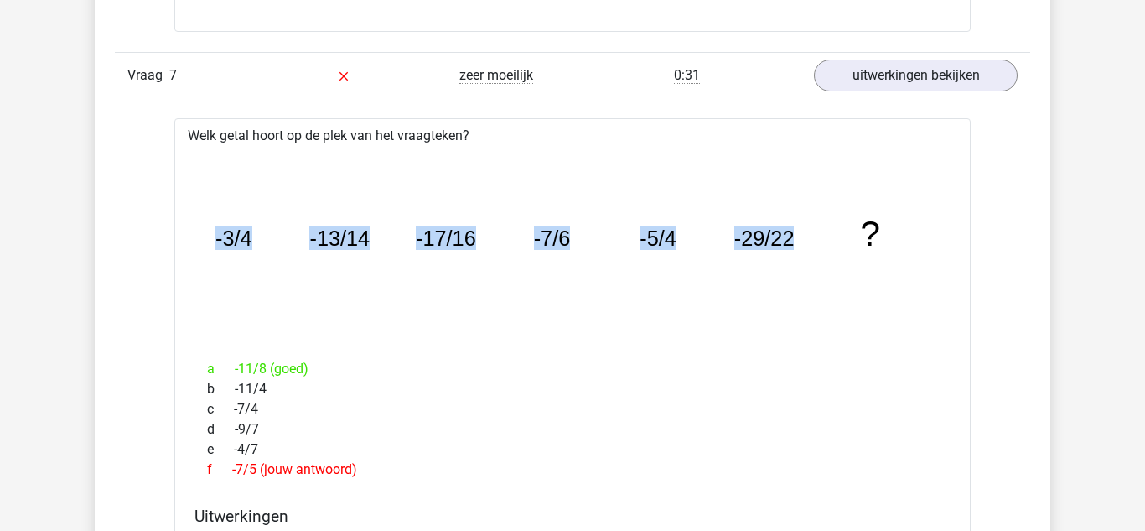
scroll to position [6852, 0]
click at [278, 329] on icon "image/svg+xml -3/4 -13/14 -17/16 -7/6 -5/4 -29/22 ?" at bounding box center [572, 245] width 743 height 186
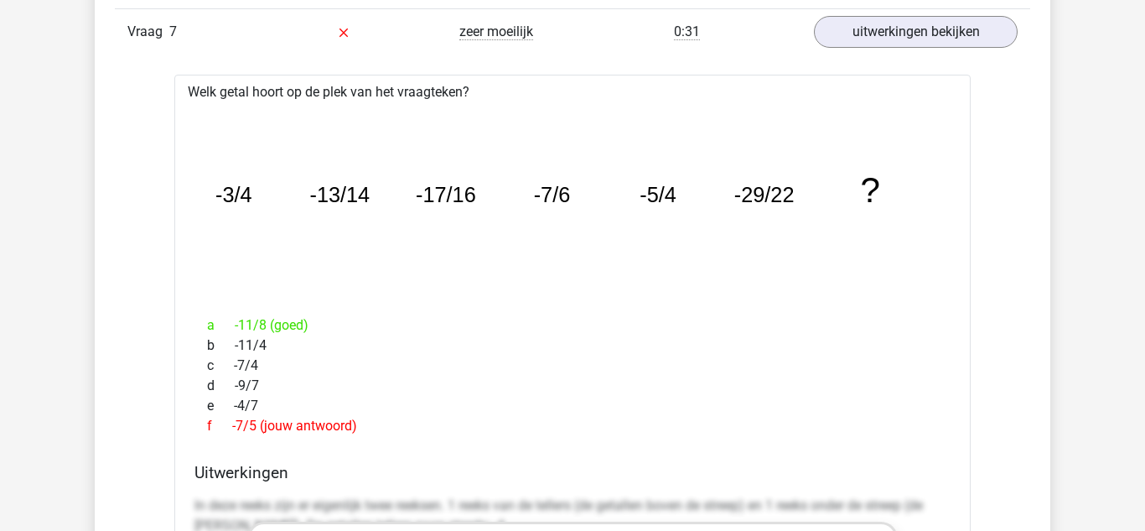
scroll to position [6892, 0]
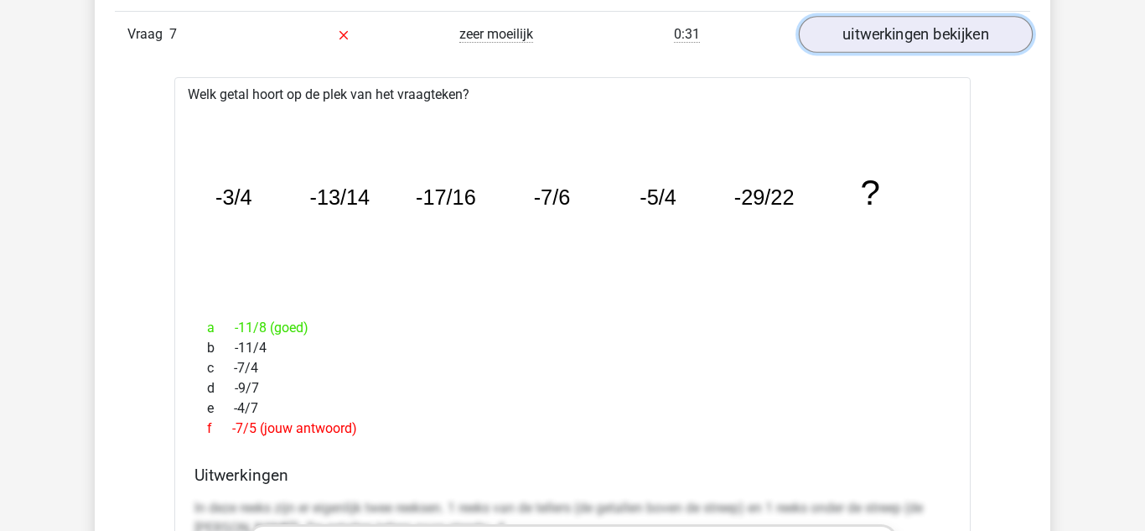
click at [847, 46] on link "uitwerkingen bekijken" at bounding box center [916, 34] width 234 height 37
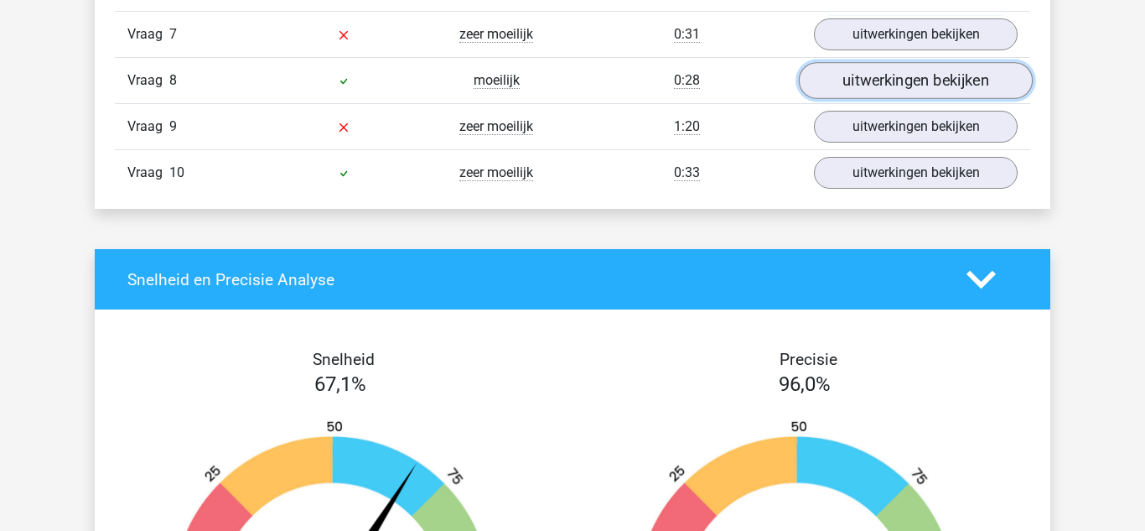
click at [830, 76] on link "uitwerkingen bekijken" at bounding box center [916, 80] width 234 height 37
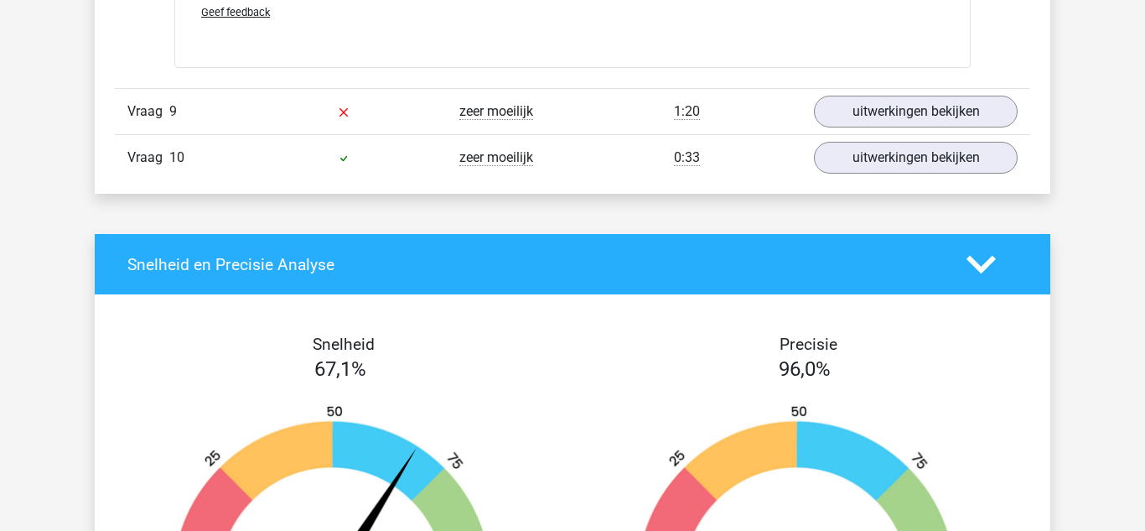
scroll to position [7739, 0]
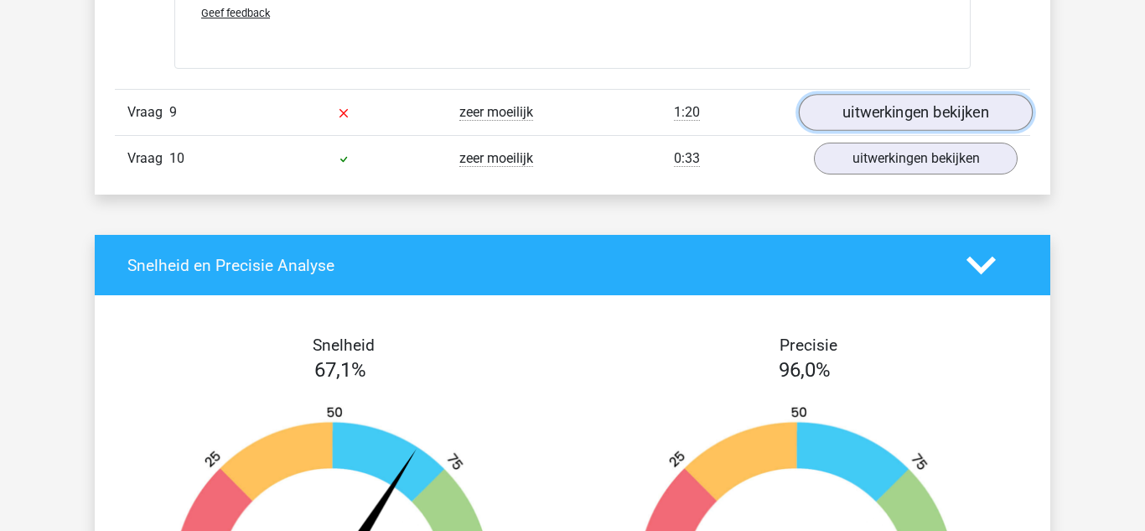
click at [839, 102] on link "uitwerkingen bekijken" at bounding box center [916, 112] width 234 height 37
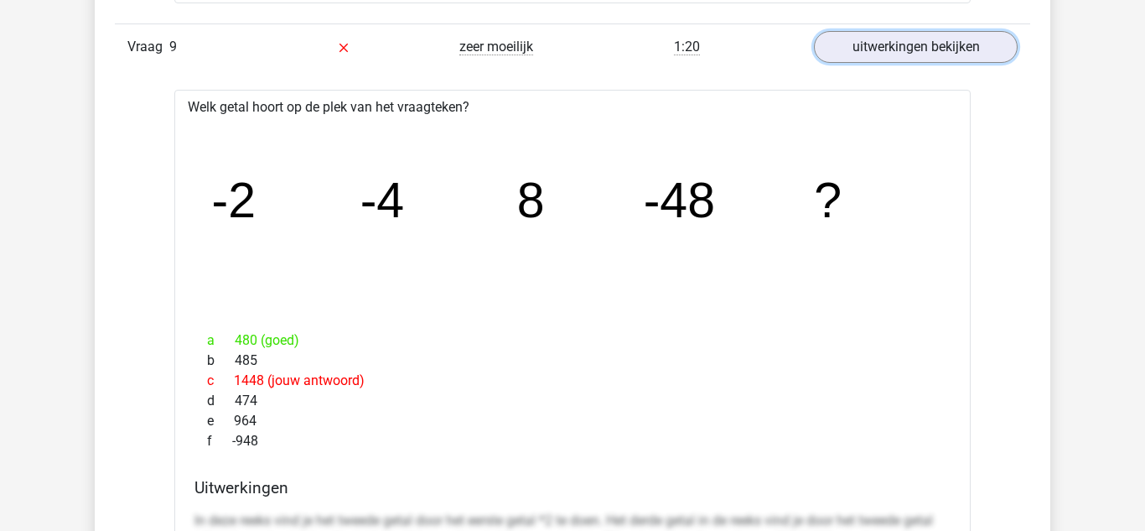
scroll to position [7804, 0]
click at [842, 55] on link "uitwerkingen bekijken" at bounding box center [916, 47] width 234 height 37
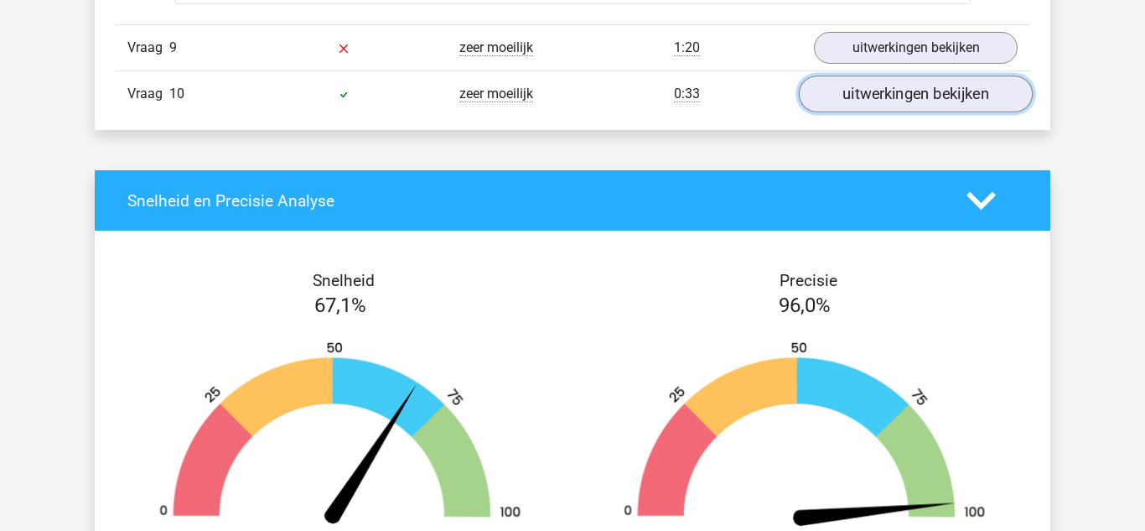
click at [866, 96] on link "uitwerkingen bekijken" at bounding box center [916, 93] width 234 height 37
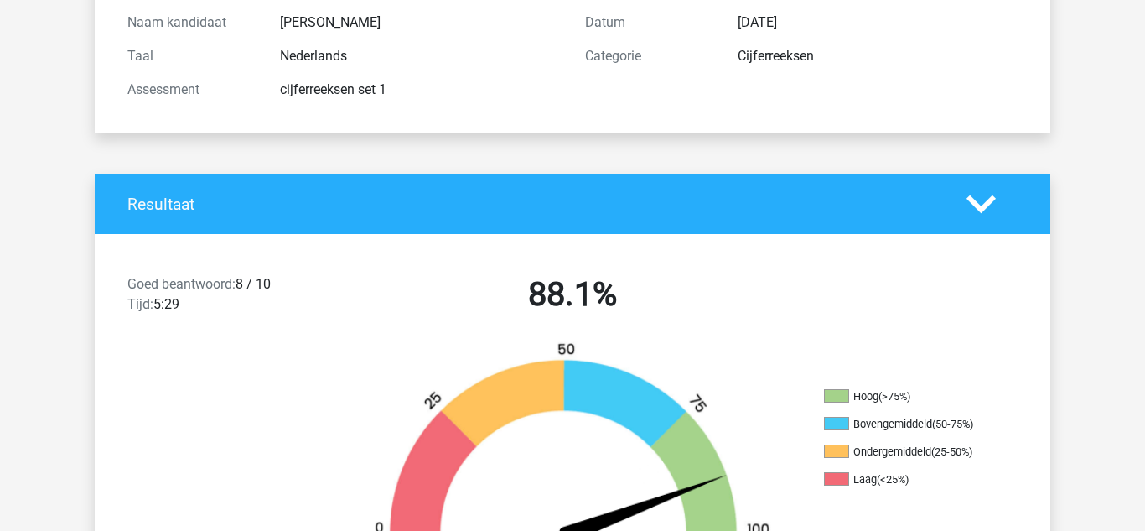
scroll to position [200, 0]
